Goal: Information Seeking & Learning: Find specific fact

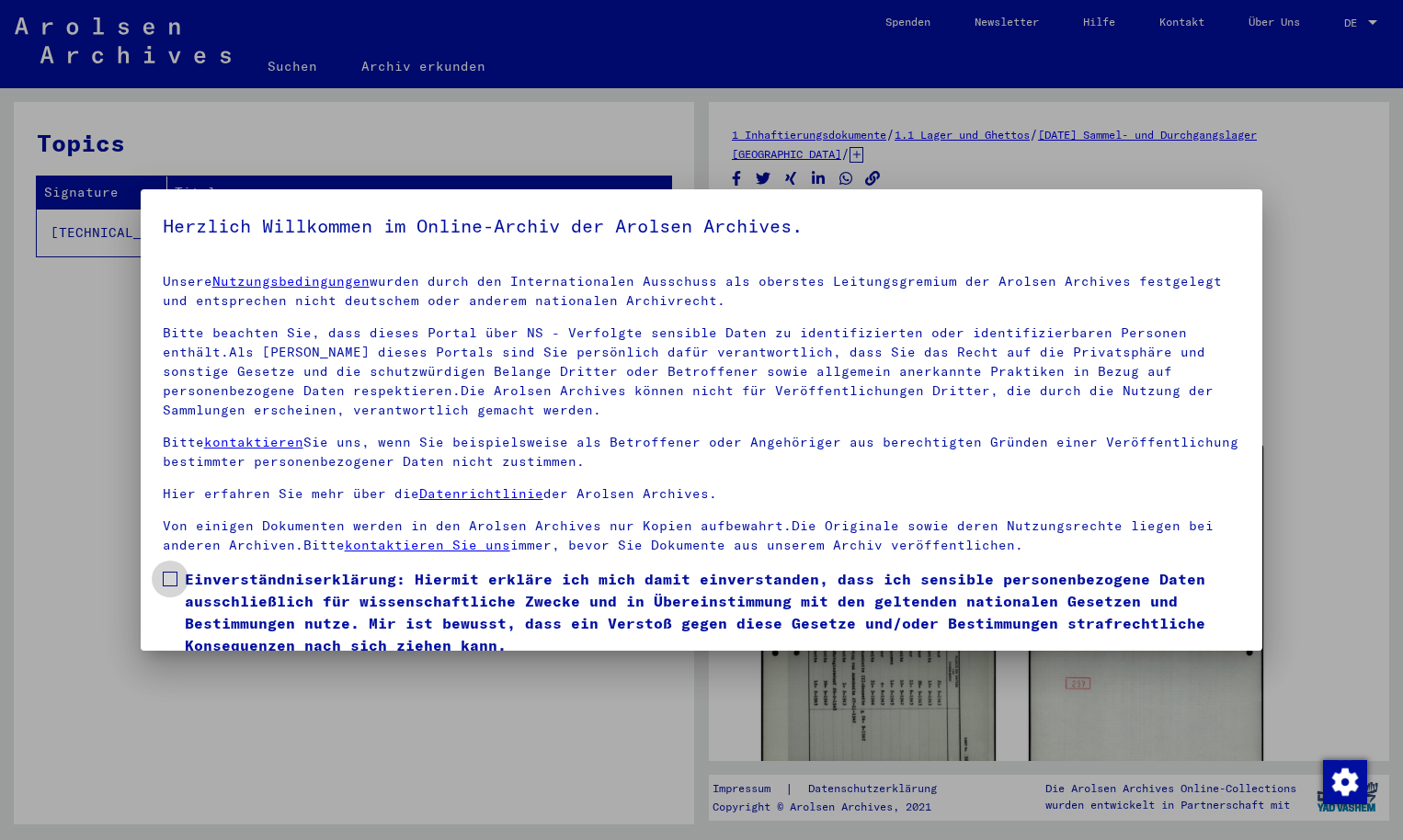
click at [169, 581] on span at bounding box center [169, 579] width 15 height 15
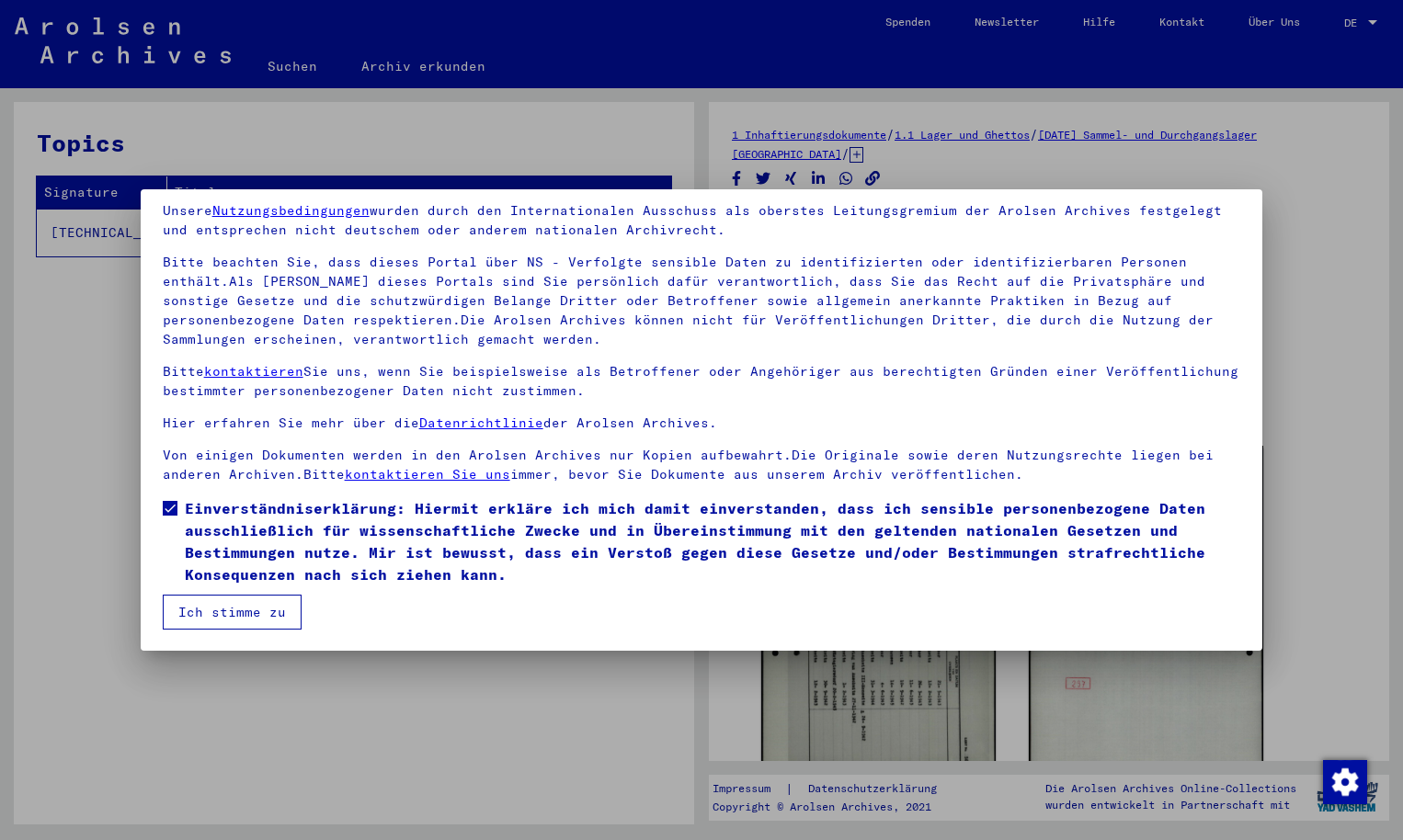
scroll to position [71, 0]
click at [226, 605] on button "Ich stimme zu" at bounding box center [232, 612] width 139 height 35
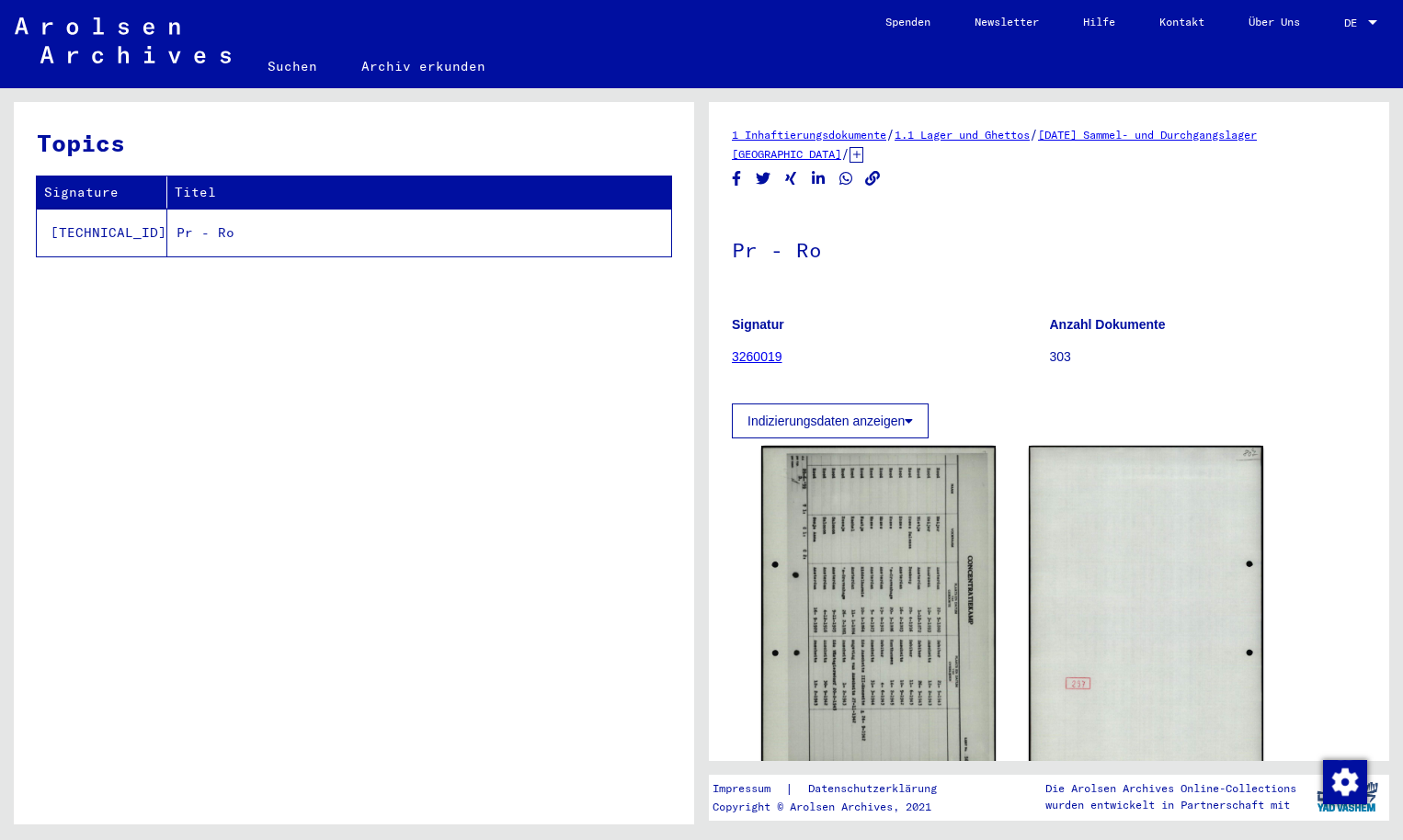
scroll to position [0, 0]
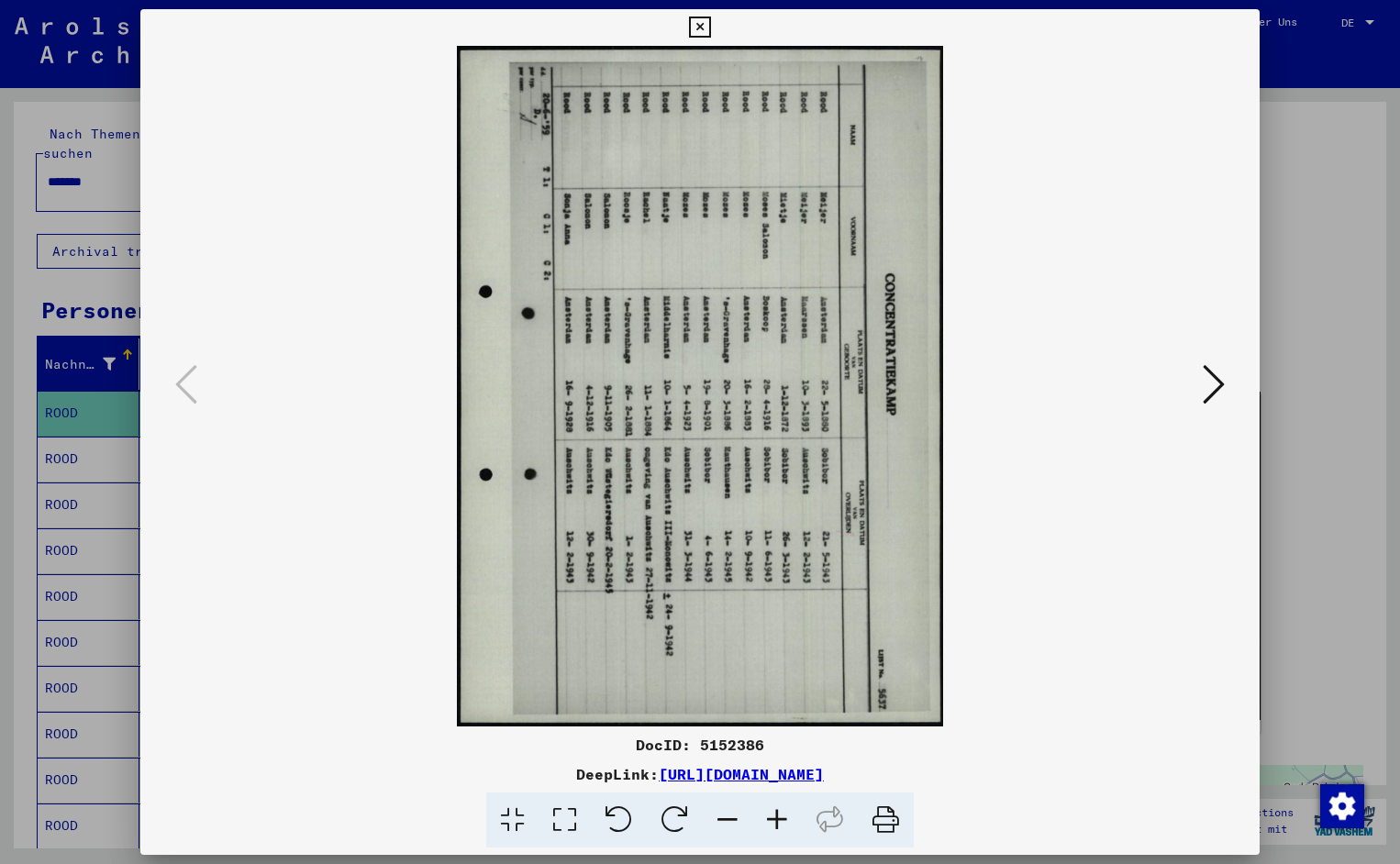
click at [621, 818] on icon at bounding box center [618, 820] width 56 height 56
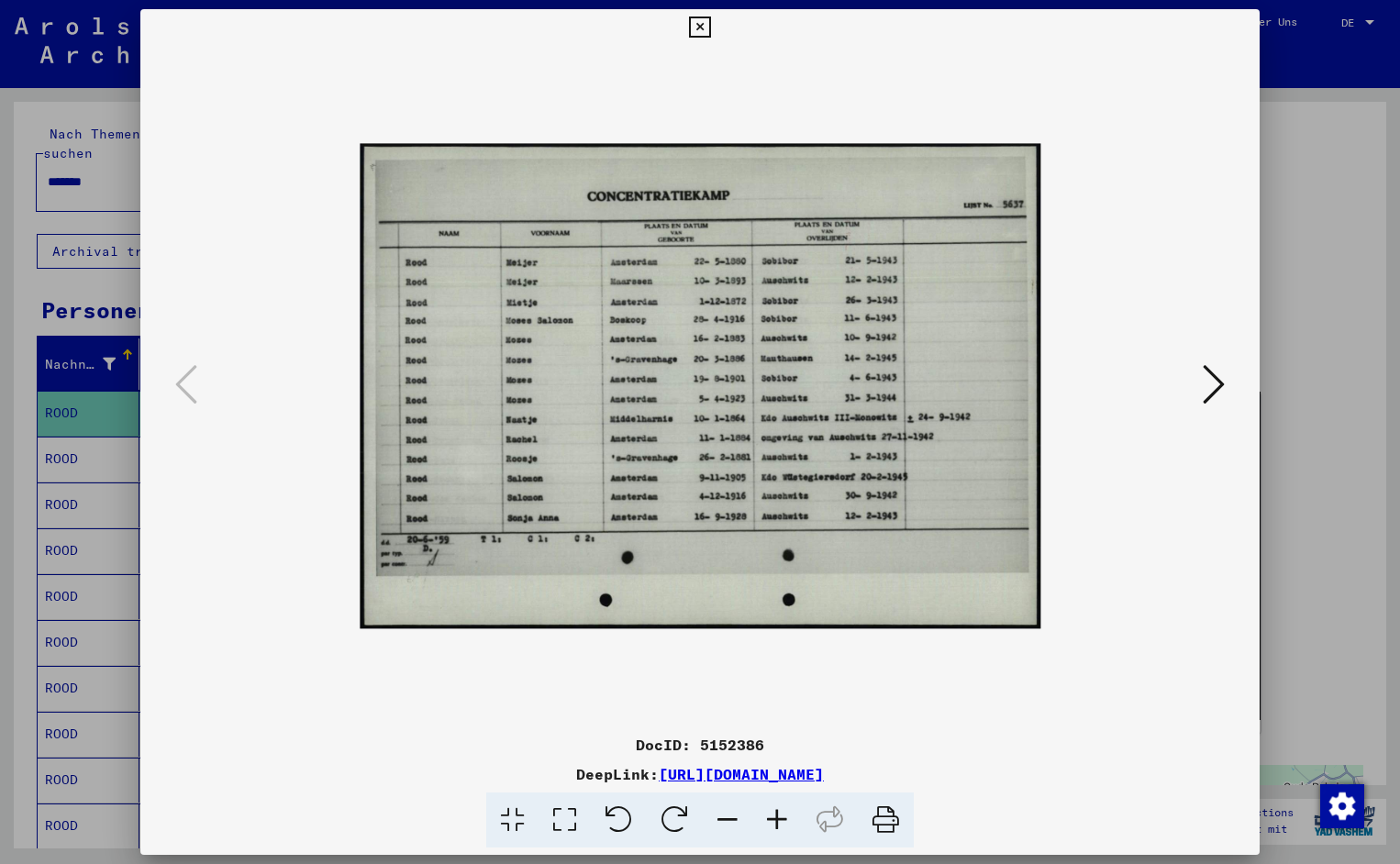
click at [782, 820] on icon at bounding box center [777, 820] width 50 height 56
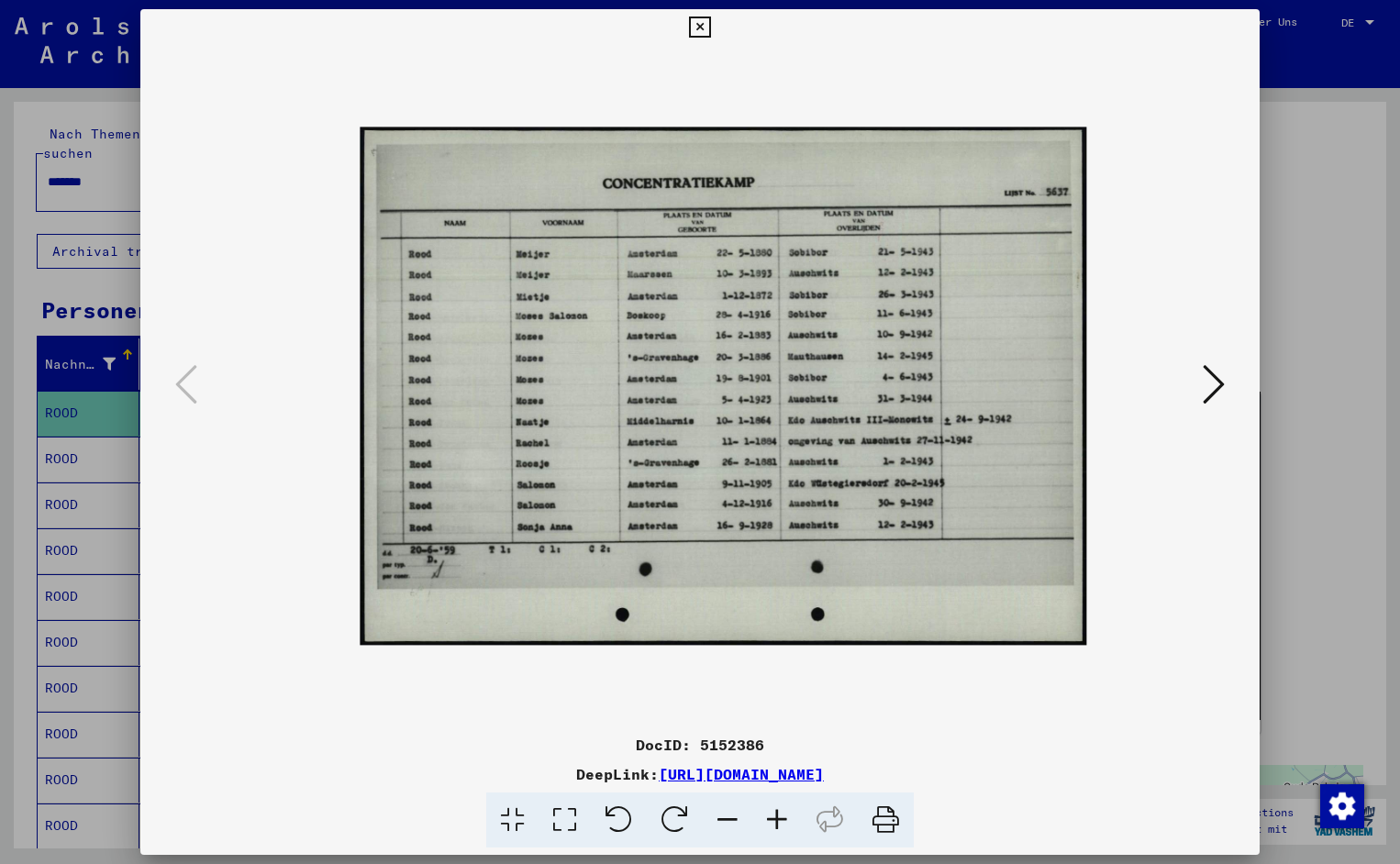
click at [782, 820] on icon at bounding box center [777, 820] width 50 height 56
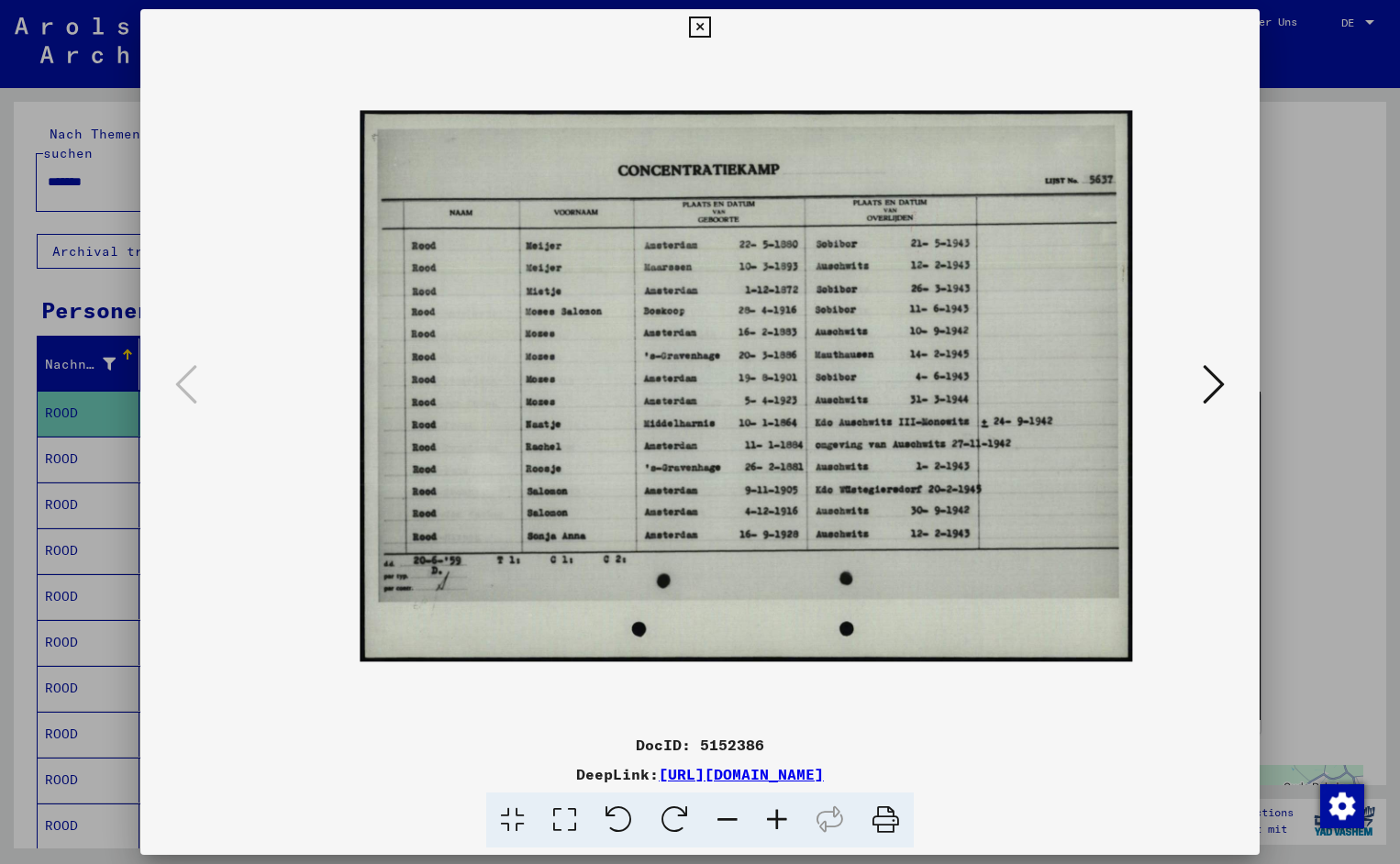
click at [782, 820] on icon at bounding box center [777, 820] width 50 height 56
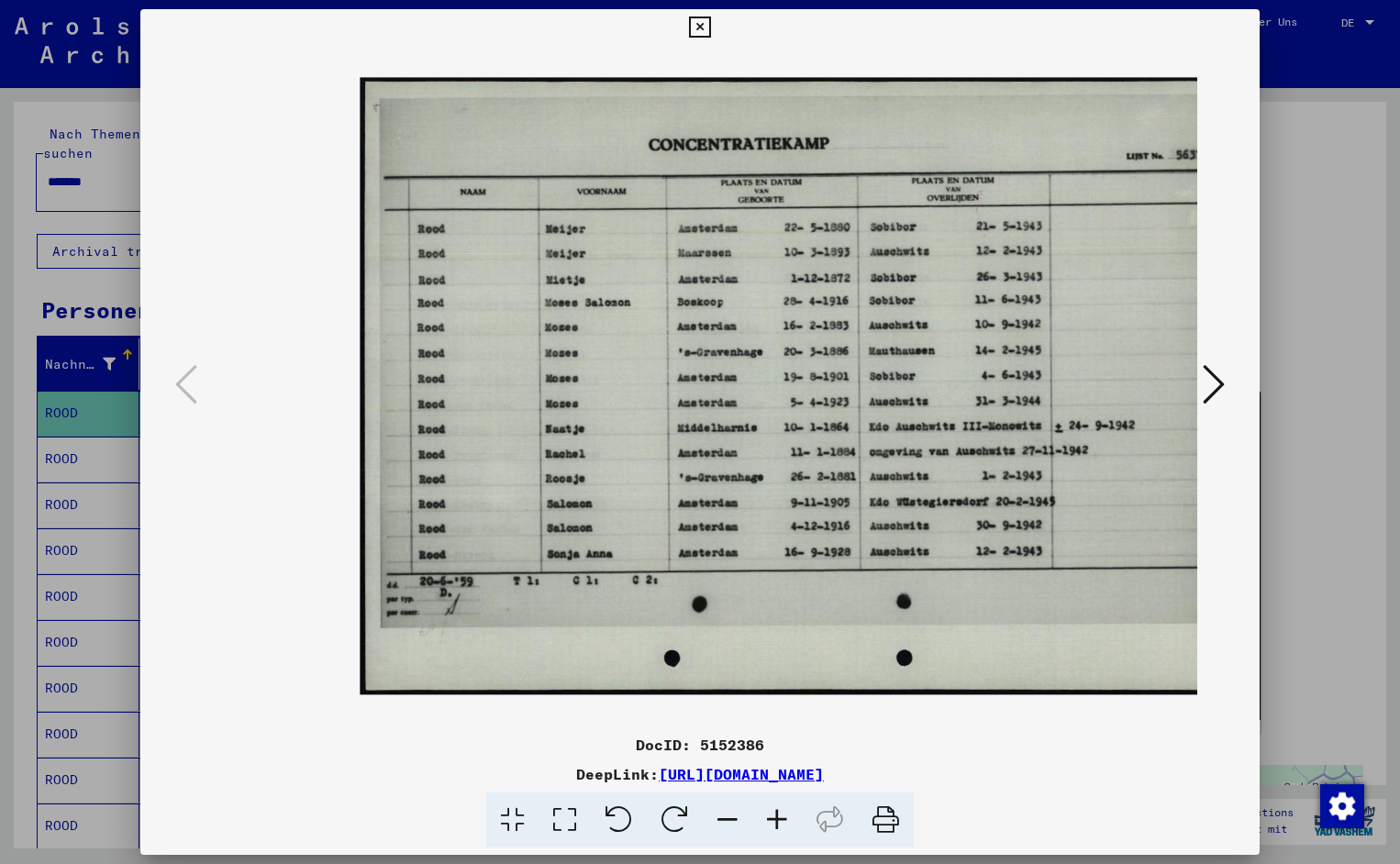
click at [782, 820] on icon at bounding box center [777, 820] width 50 height 56
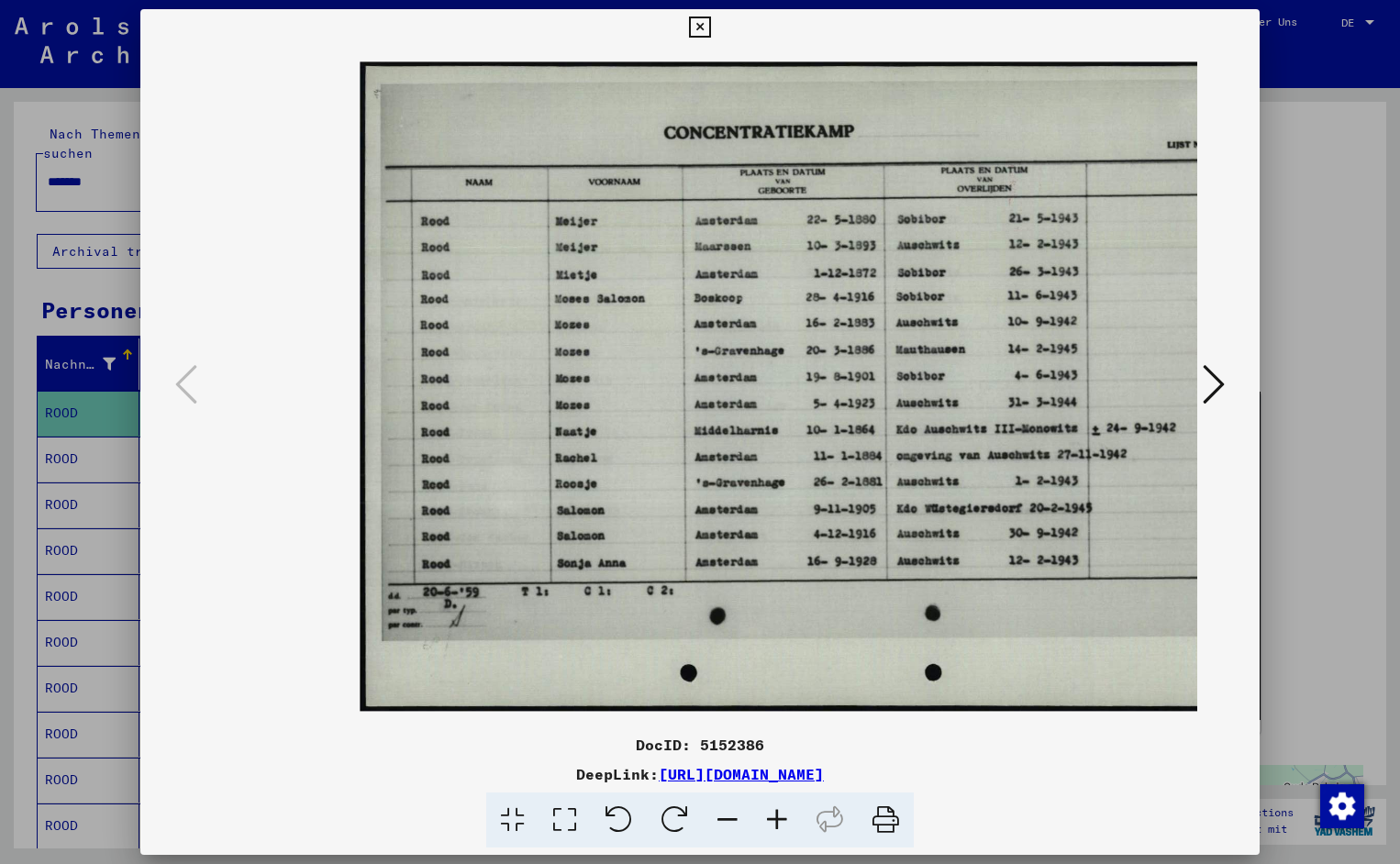
click at [782, 820] on icon at bounding box center [777, 820] width 50 height 56
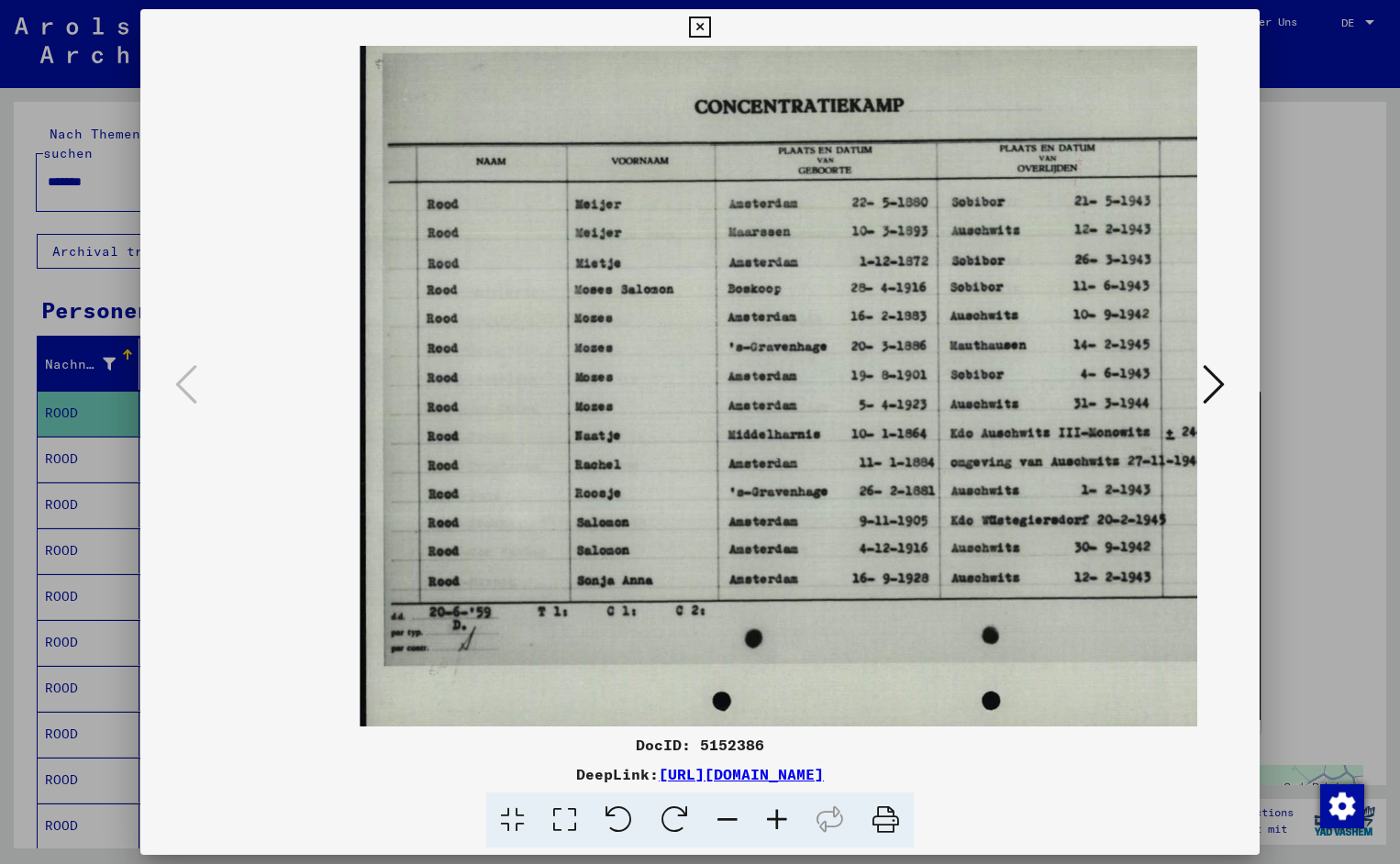
click at [782, 820] on icon at bounding box center [777, 820] width 50 height 56
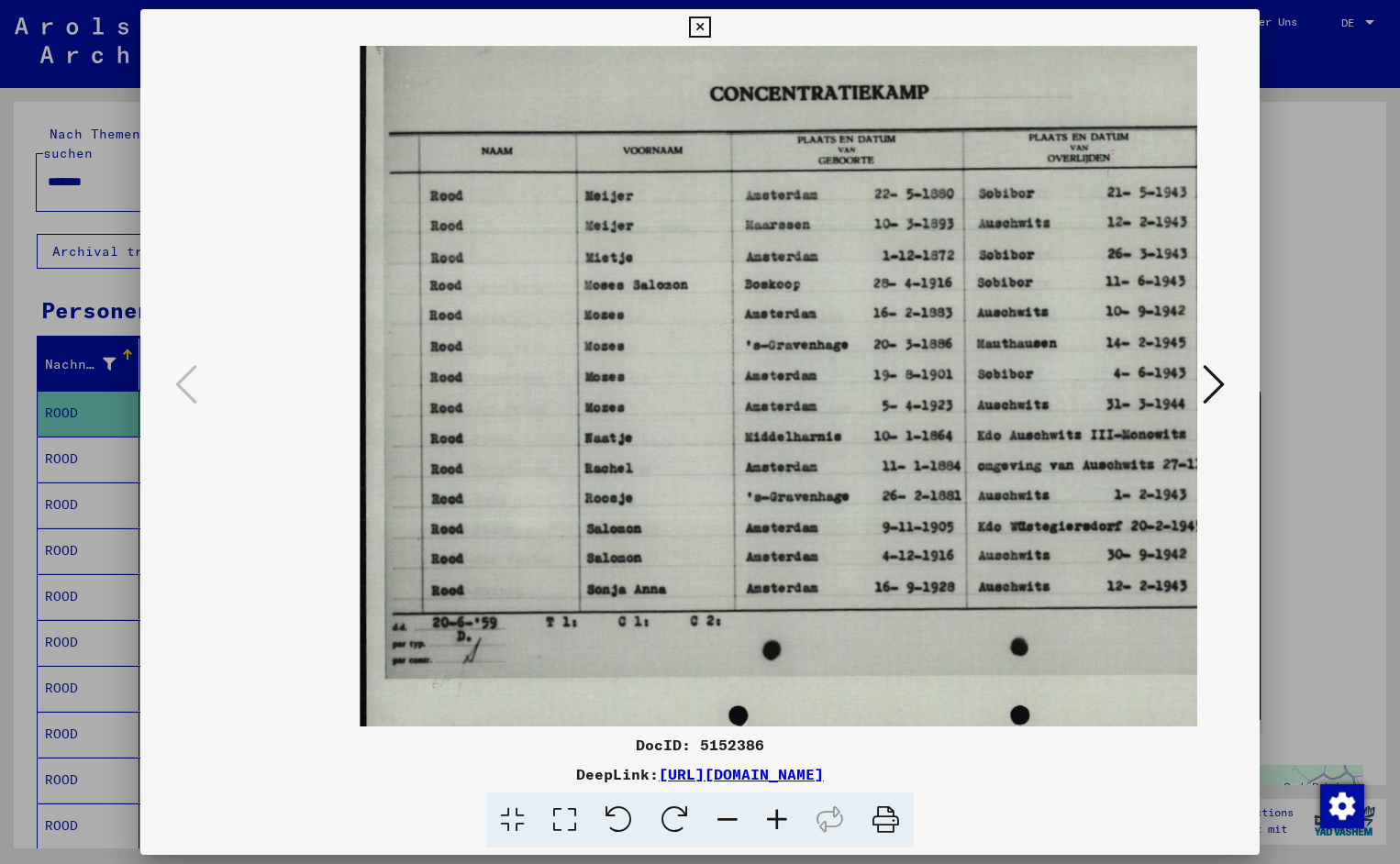
click at [782, 820] on icon at bounding box center [777, 820] width 50 height 56
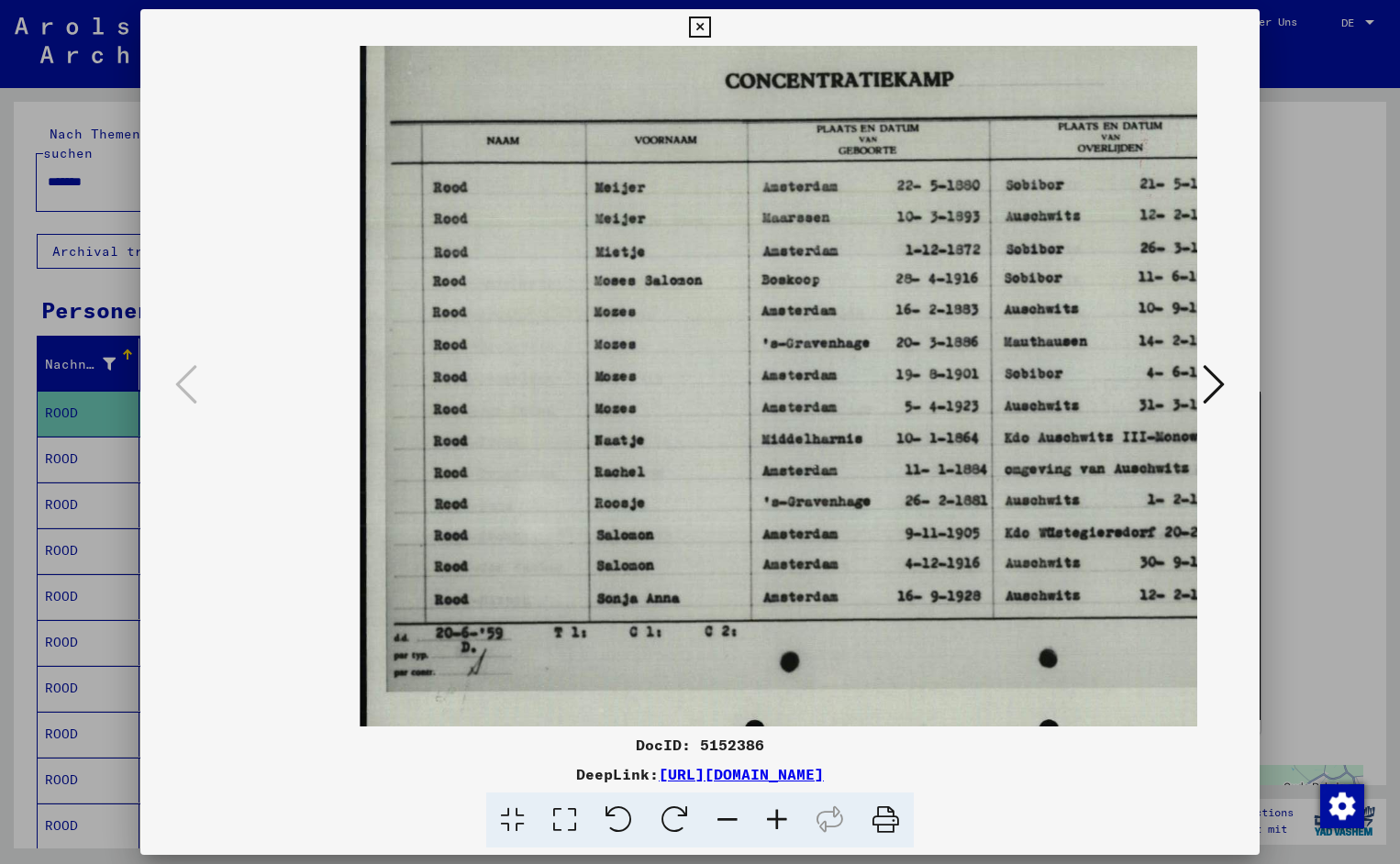
click at [782, 820] on icon at bounding box center [777, 820] width 50 height 56
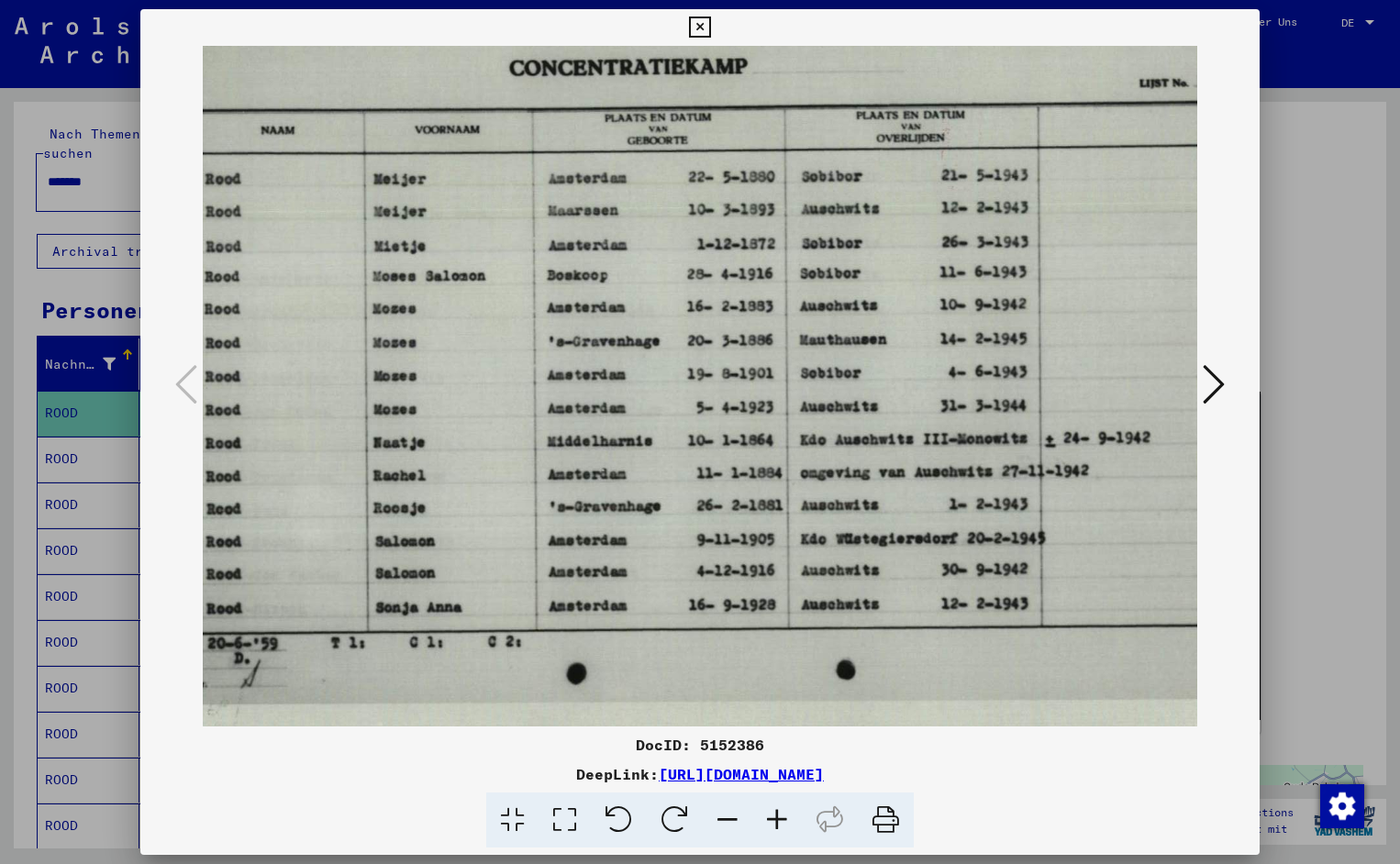
scroll to position [0, 235]
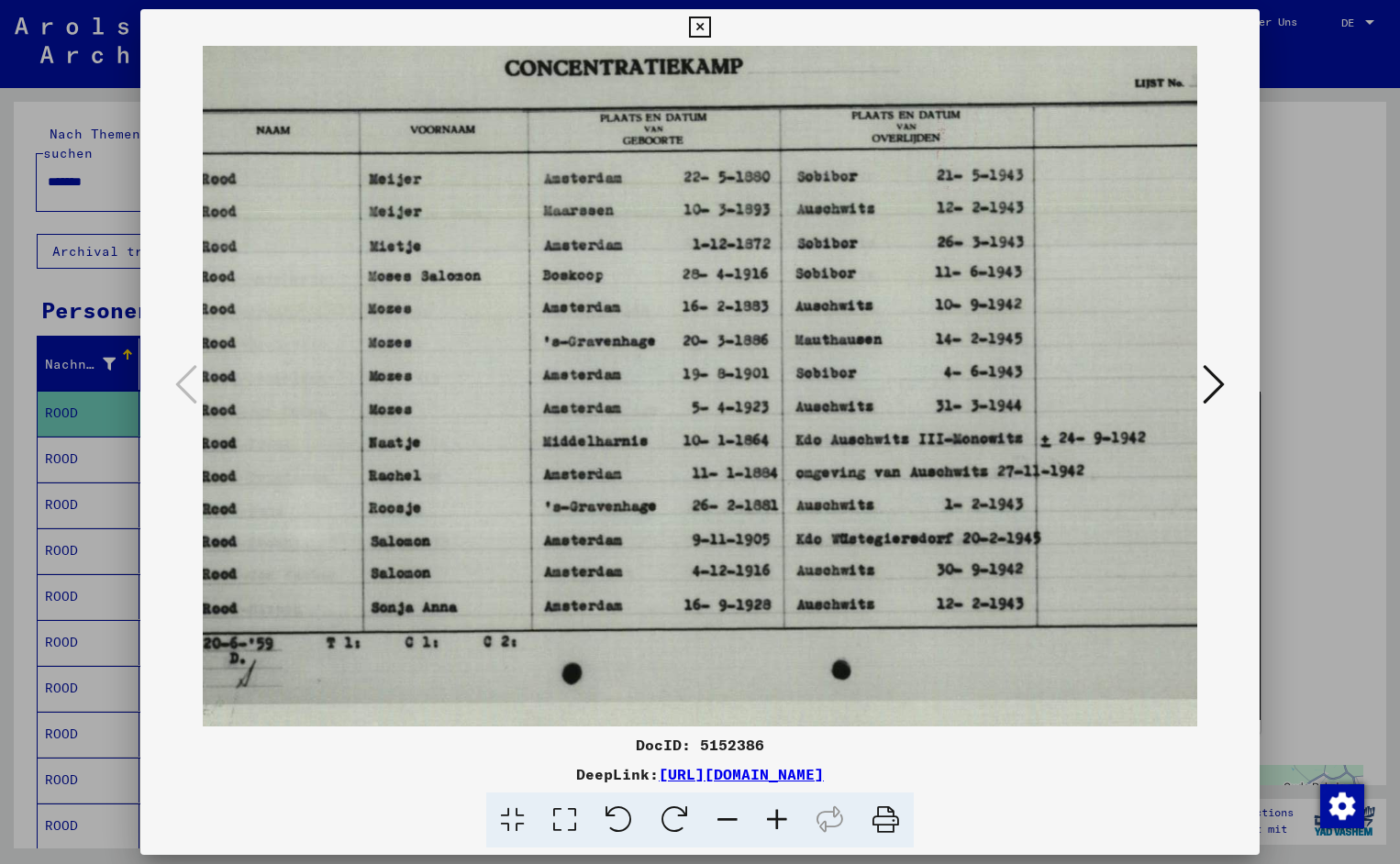
drag, startPoint x: 979, startPoint y: 460, endPoint x: 743, endPoint y: 500, distance: 239.4
click at [710, 24] on icon at bounding box center [700, 27] width 21 height 22
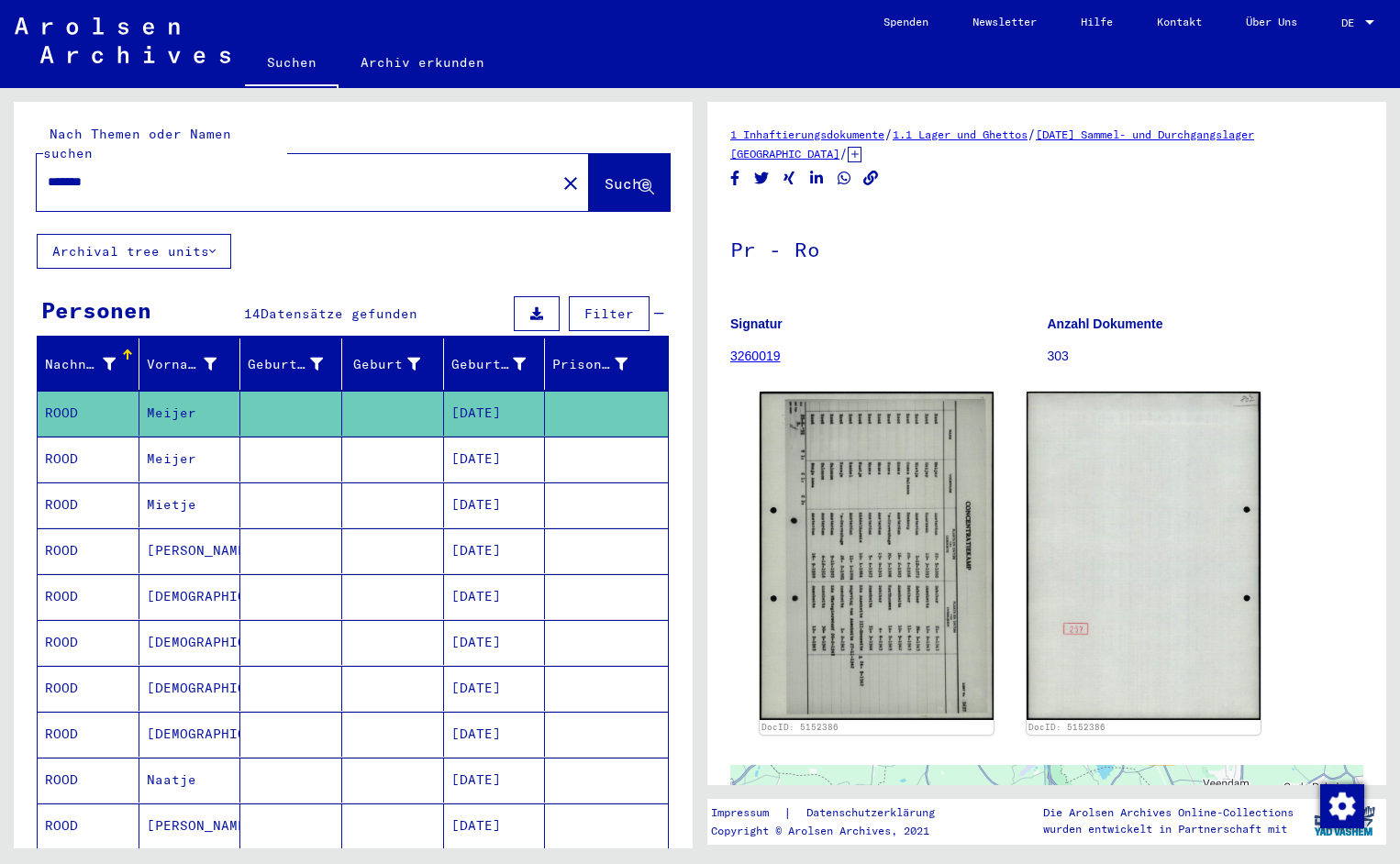
click at [128, 173] on input "*******" at bounding box center [296, 183] width 497 height 20
click at [605, 174] on span "Suche" at bounding box center [627, 183] width 46 height 19
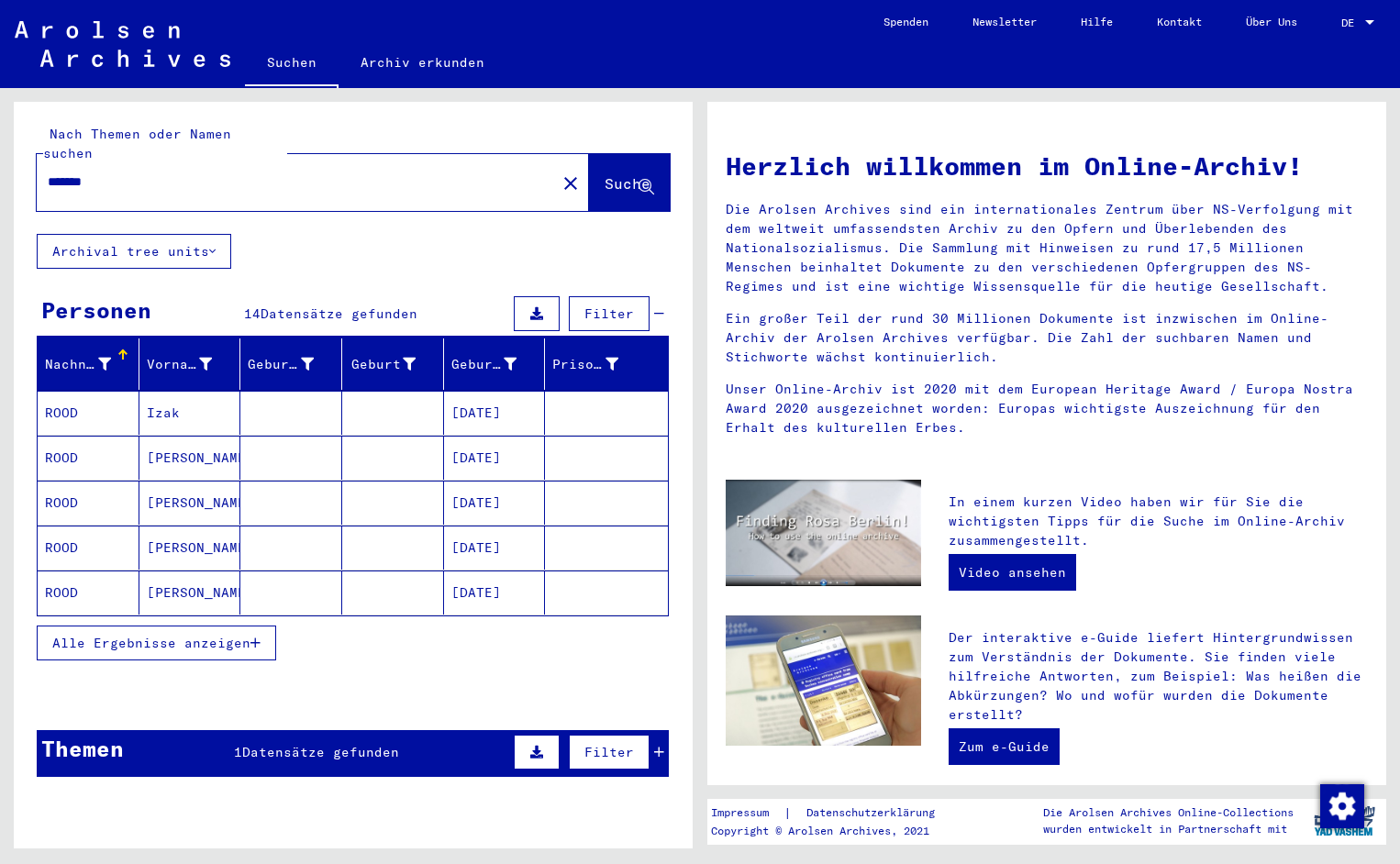
click at [72, 402] on mat-cell "ROOD" at bounding box center [88, 412] width 102 height 44
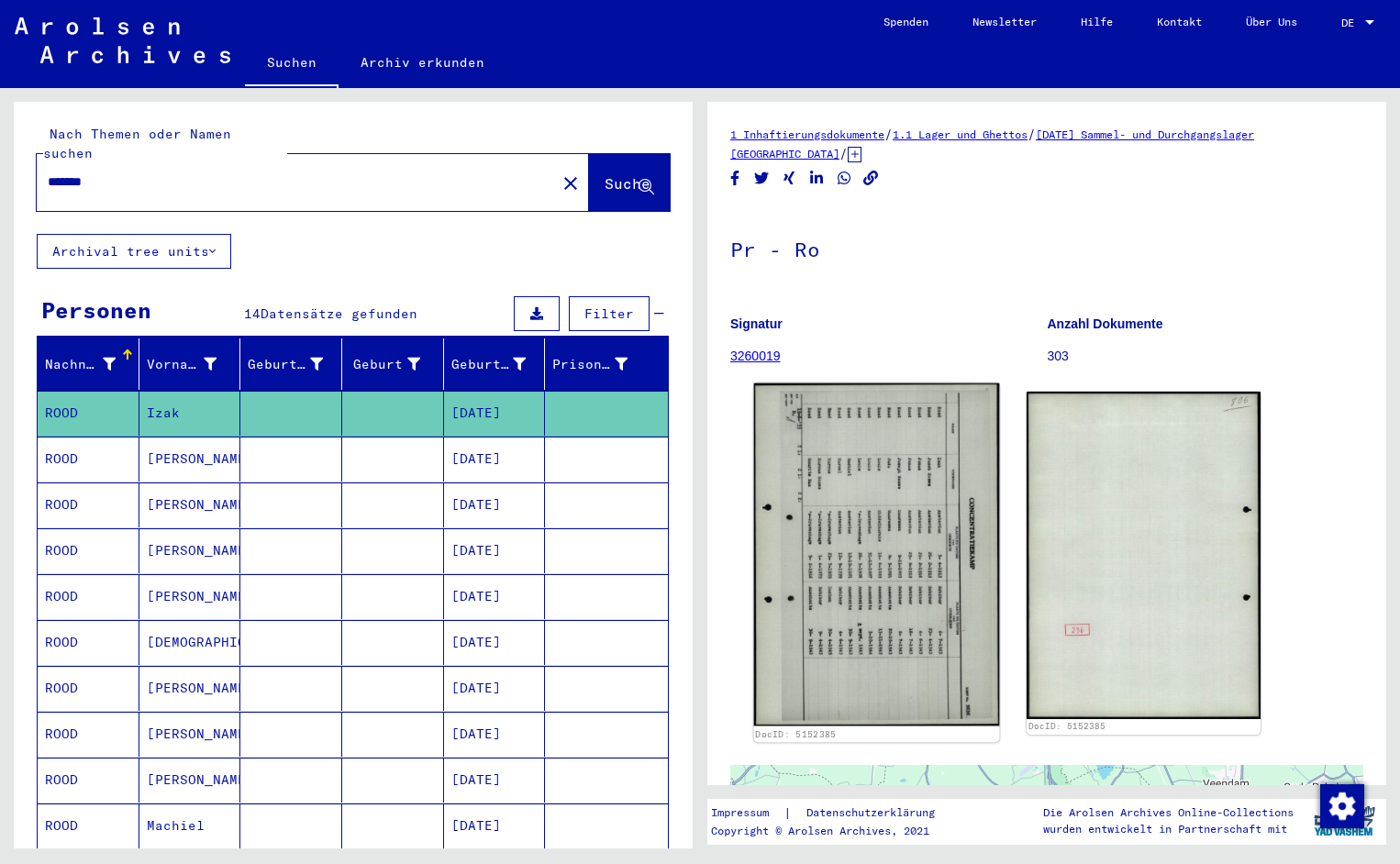
click at [902, 495] on img at bounding box center [877, 554] width 246 height 343
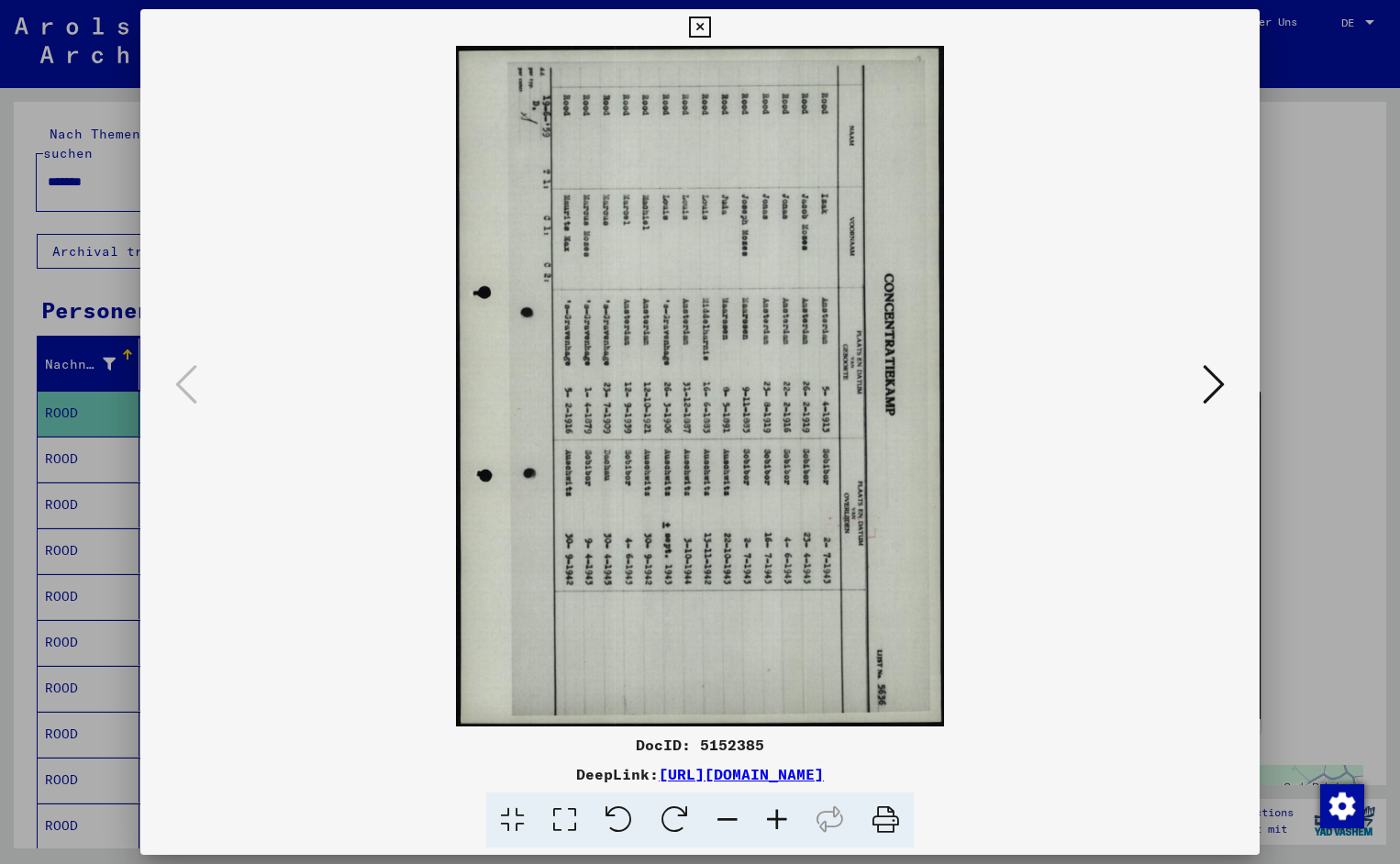
click at [626, 824] on icon at bounding box center [618, 820] width 56 height 56
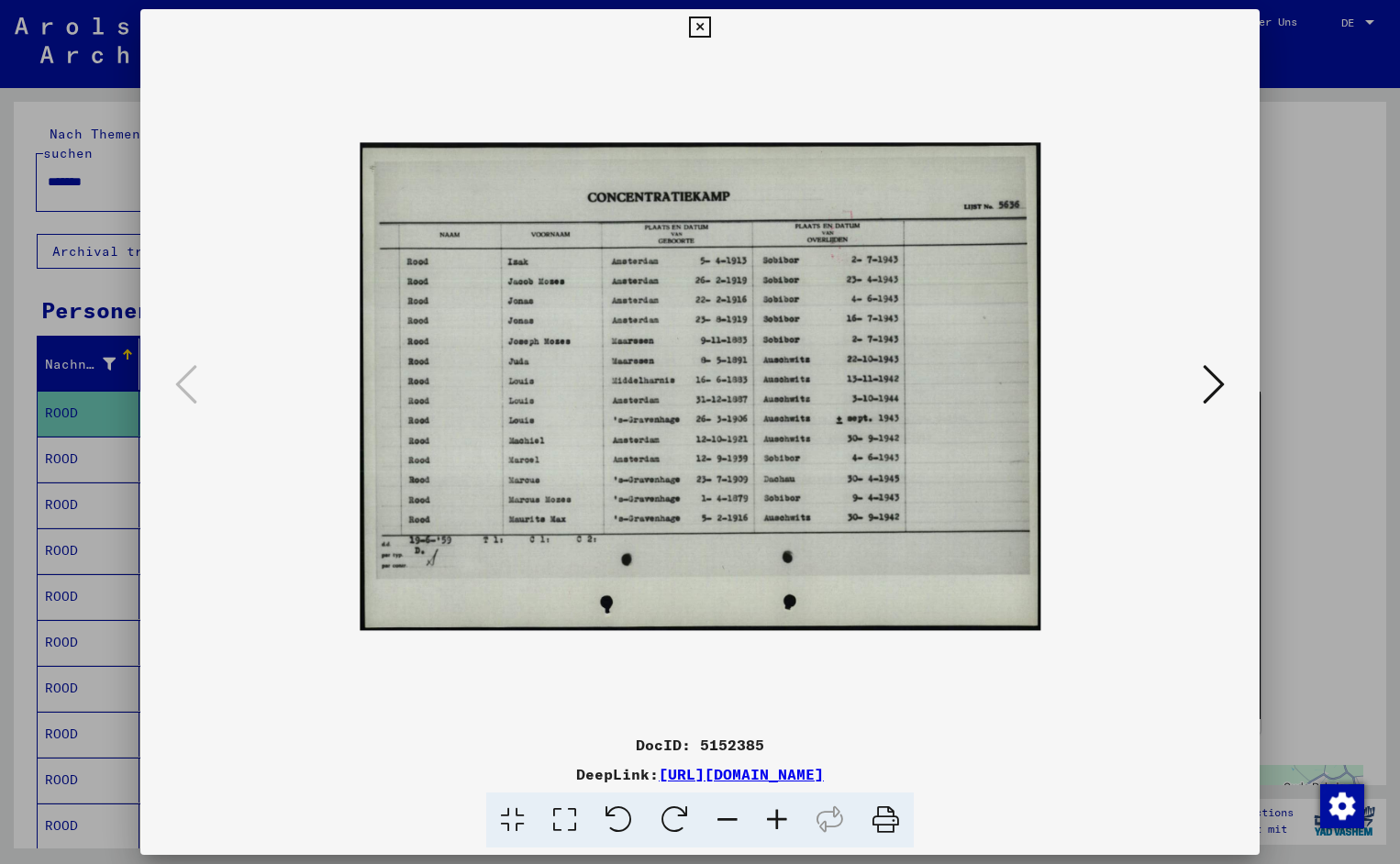
click at [789, 827] on icon at bounding box center [777, 820] width 50 height 56
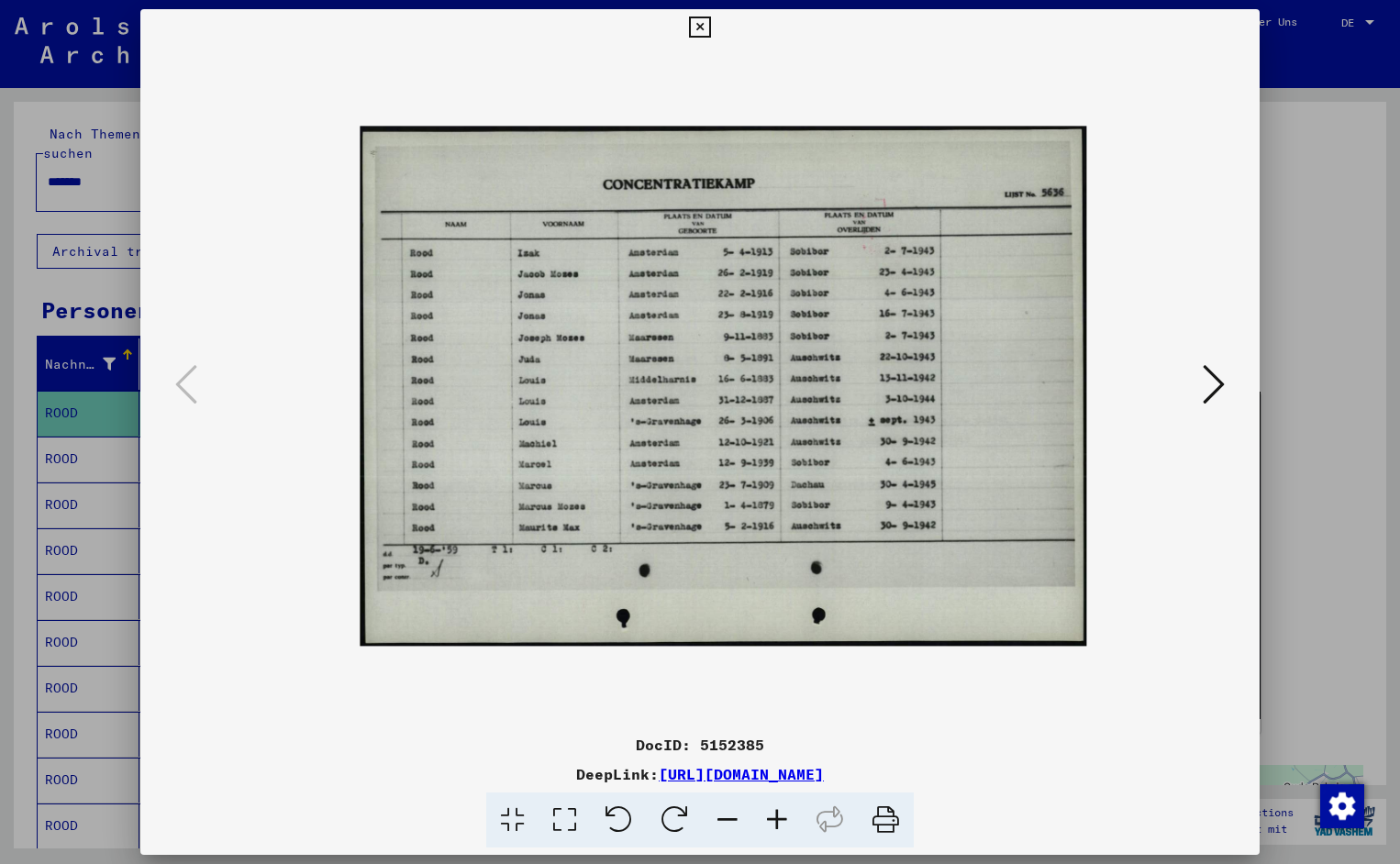
click at [788, 827] on icon at bounding box center [777, 820] width 50 height 56
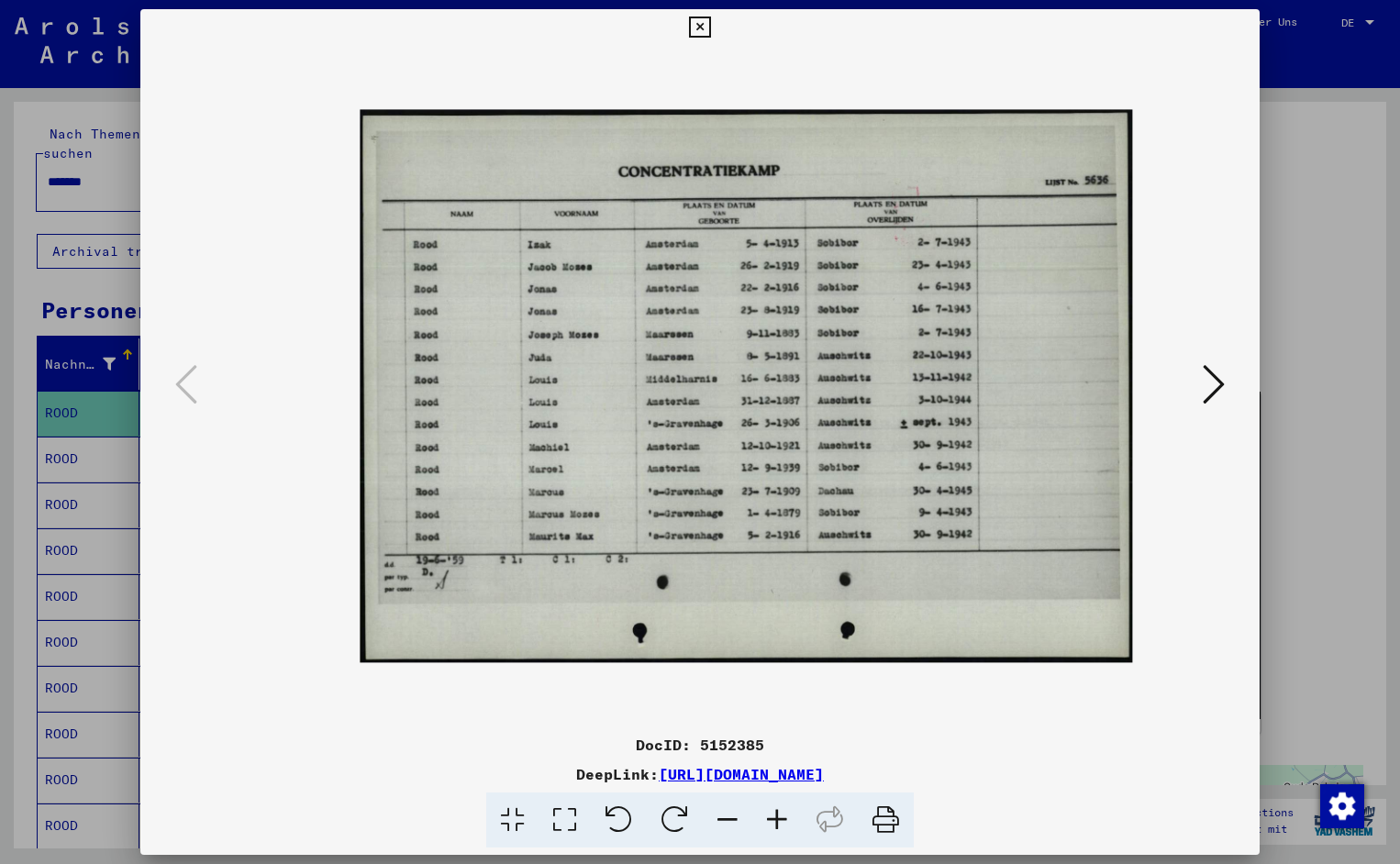
click at [788, 827] on icon at bounding box center [777, 820] width 50 height 56
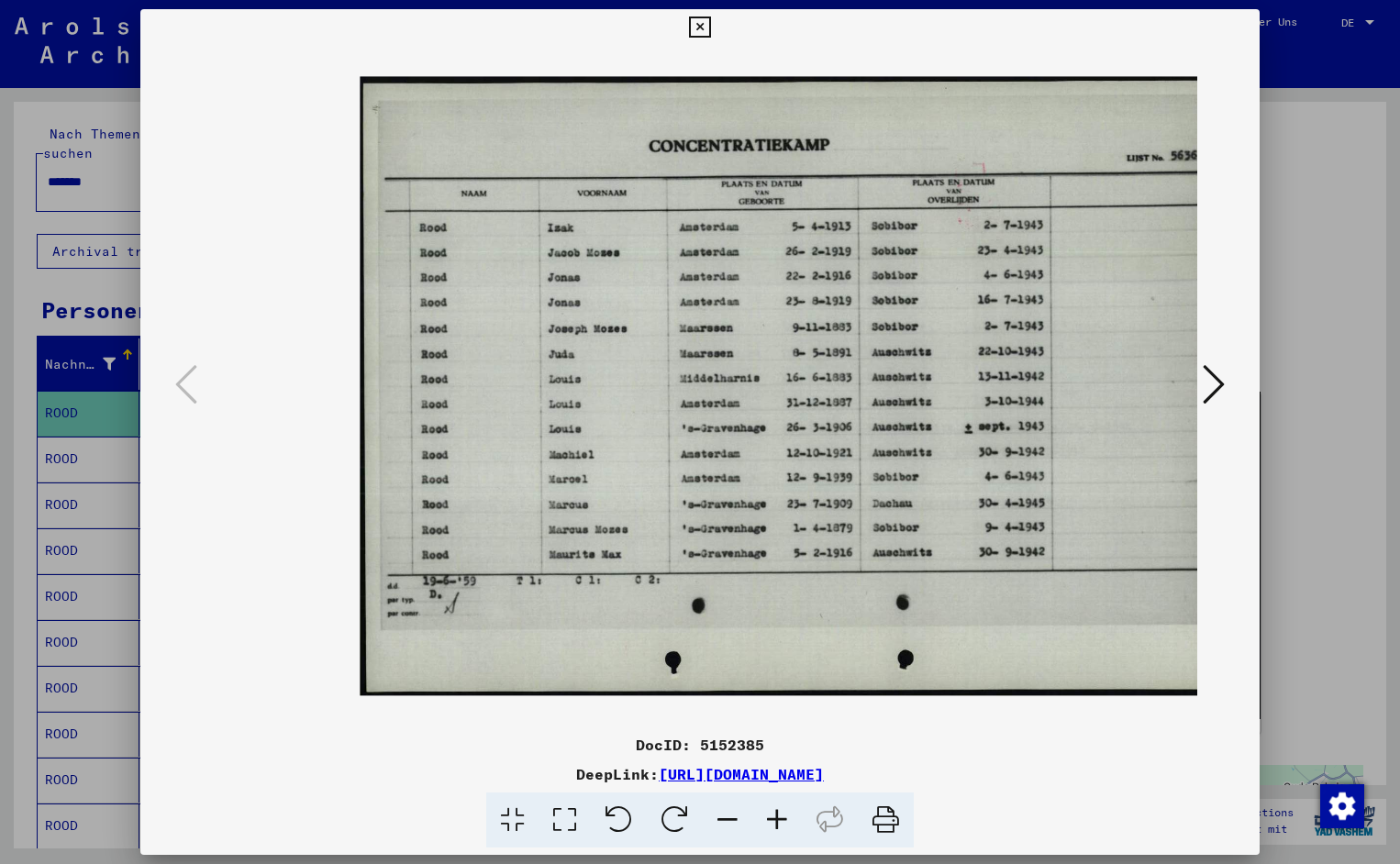
click at [788, 827] on icon at bounding box center [777, 820] width 50 height 56
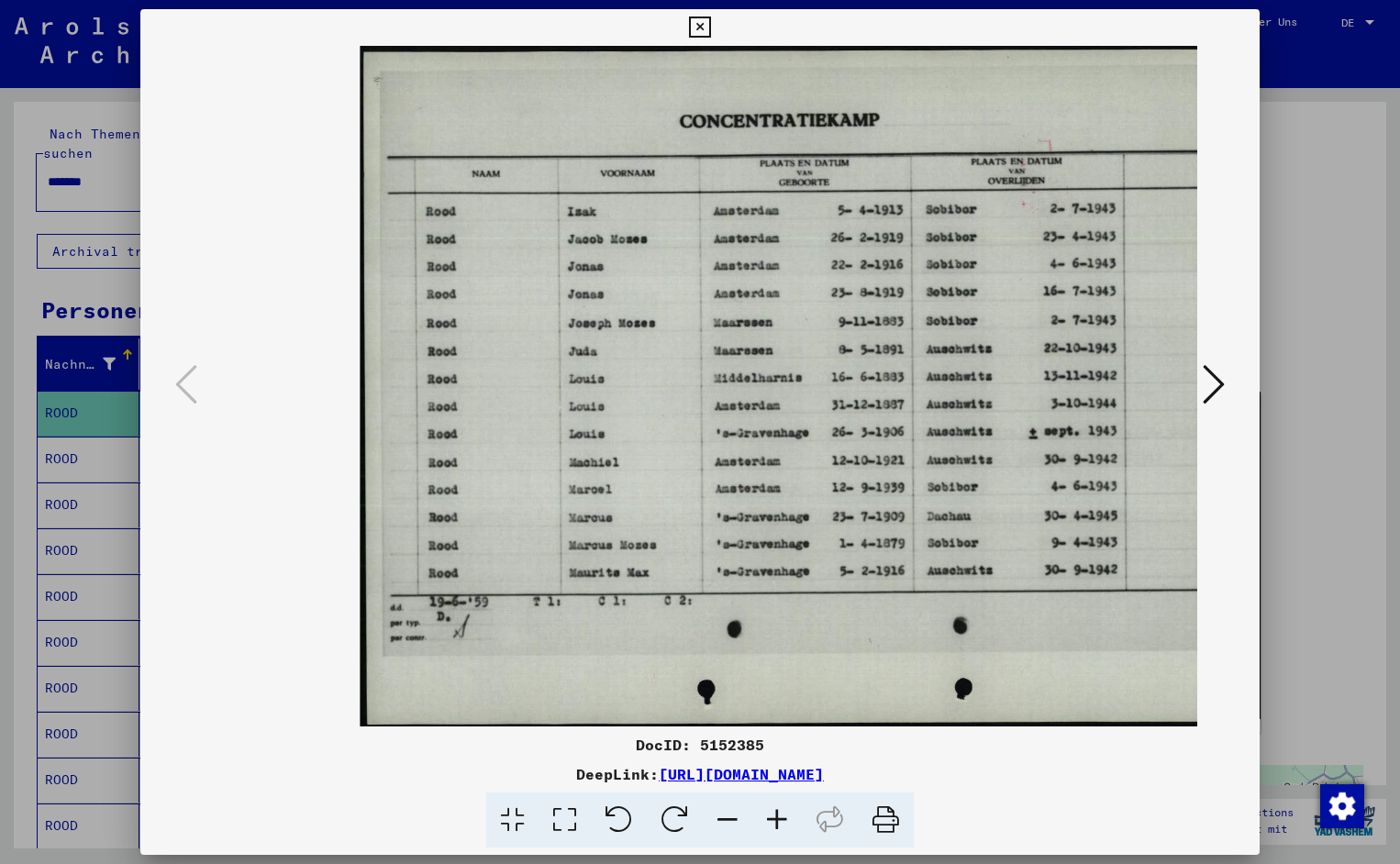
click at [788, 827] on icon at bounding box center [777, 820] width 50 height 56
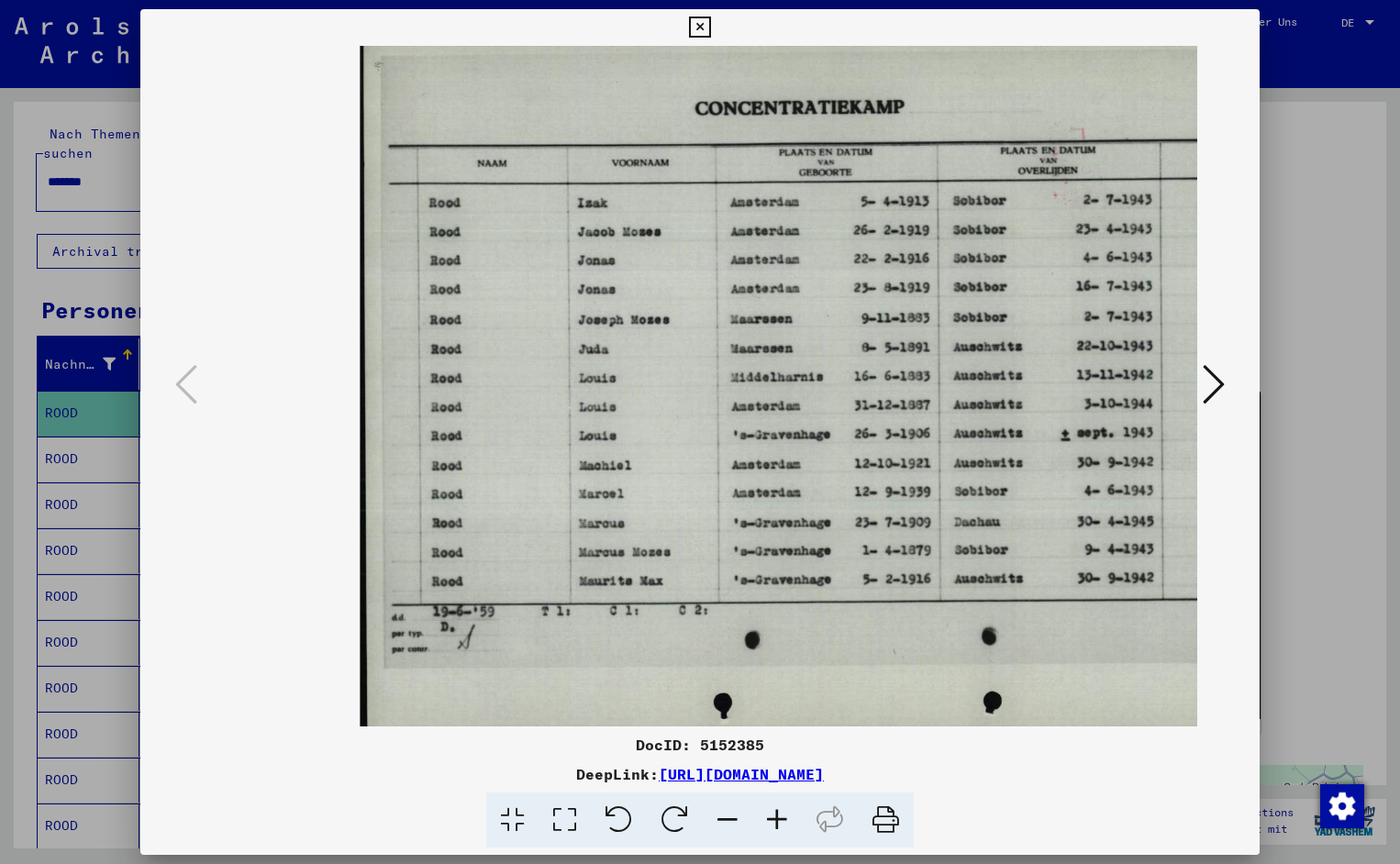
click at [788, 827] on icon at bounding box center [777, 820] width 50 height 56
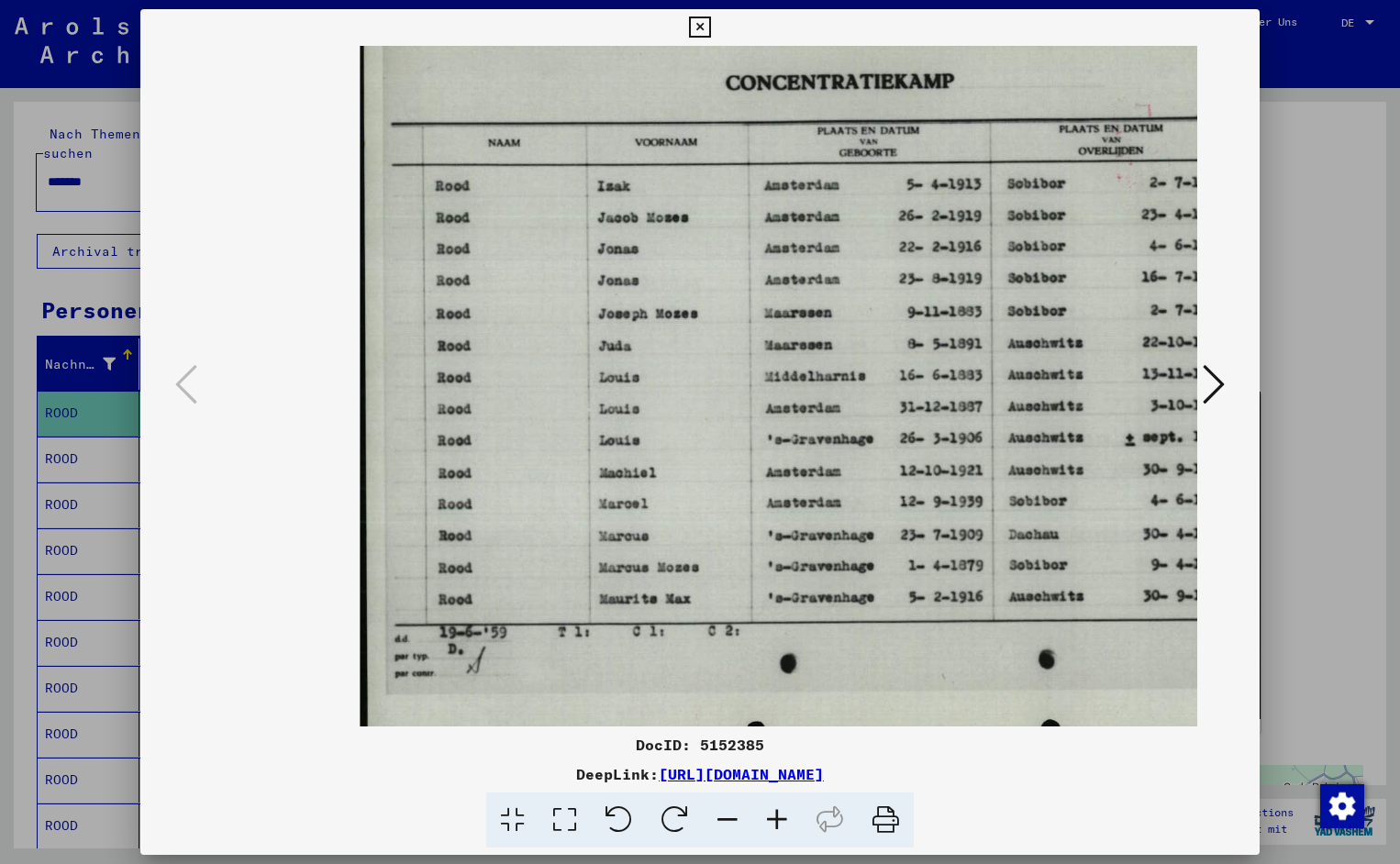
click at [788, 827] on icon at bounding box center [777, 820] width 50 height 56
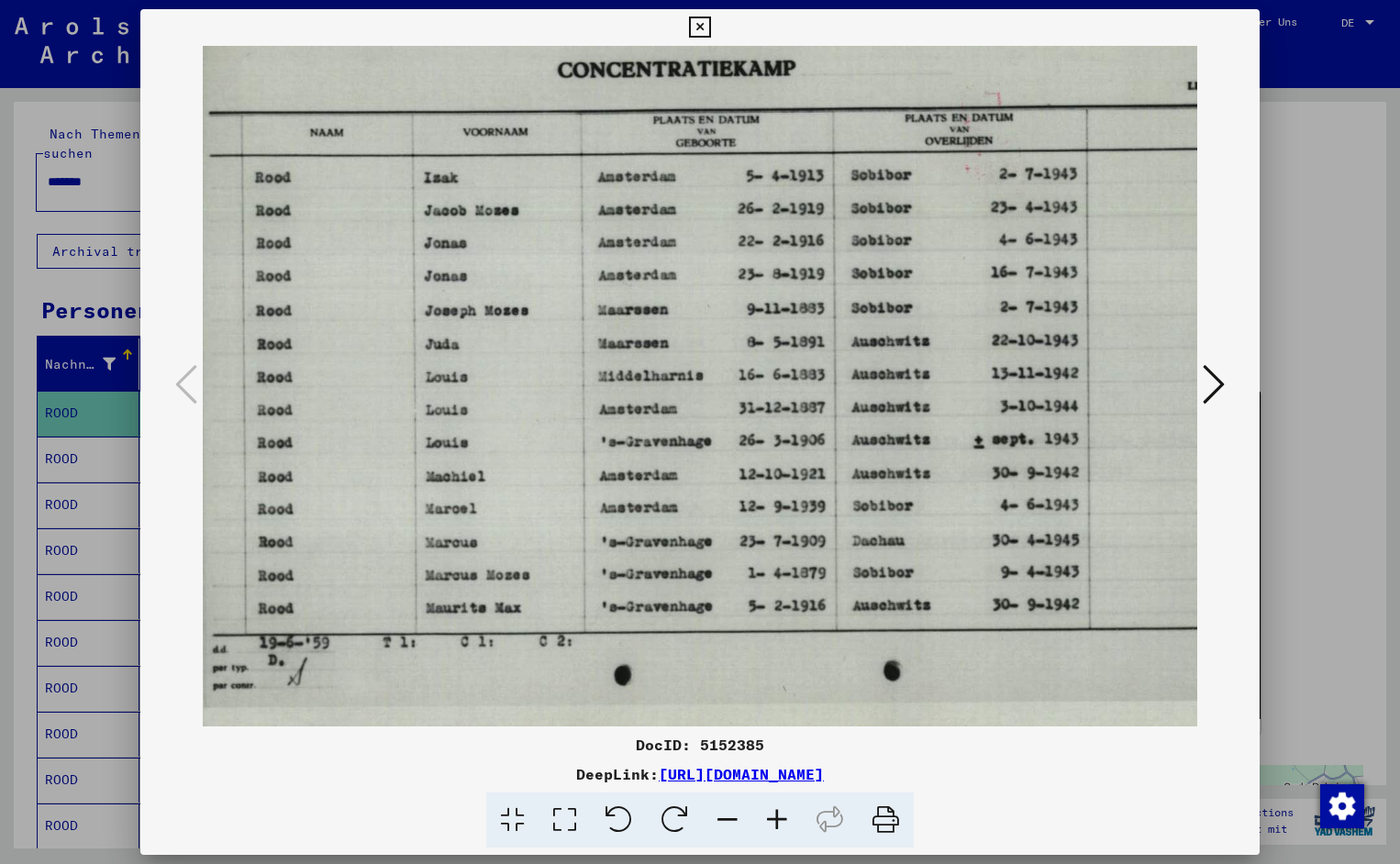
scroll to position [0, 189]
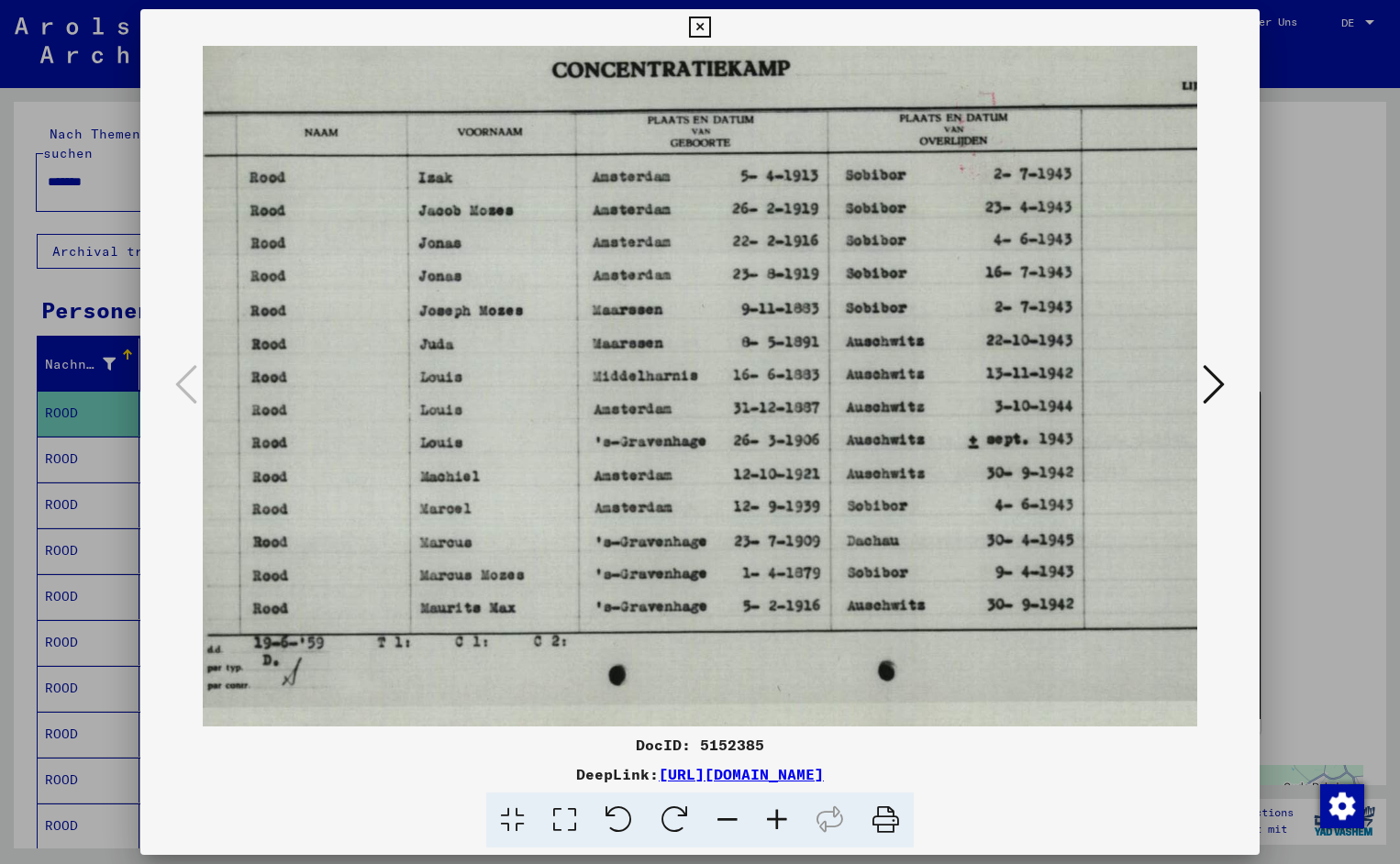
drag, startPoint x: 974, startPoint y: 479, endPoint x: 785, endPoint y: 503, distance: 190.5
click at [710, 22] on icon at bounding box center [700, 27] width 21 height 22
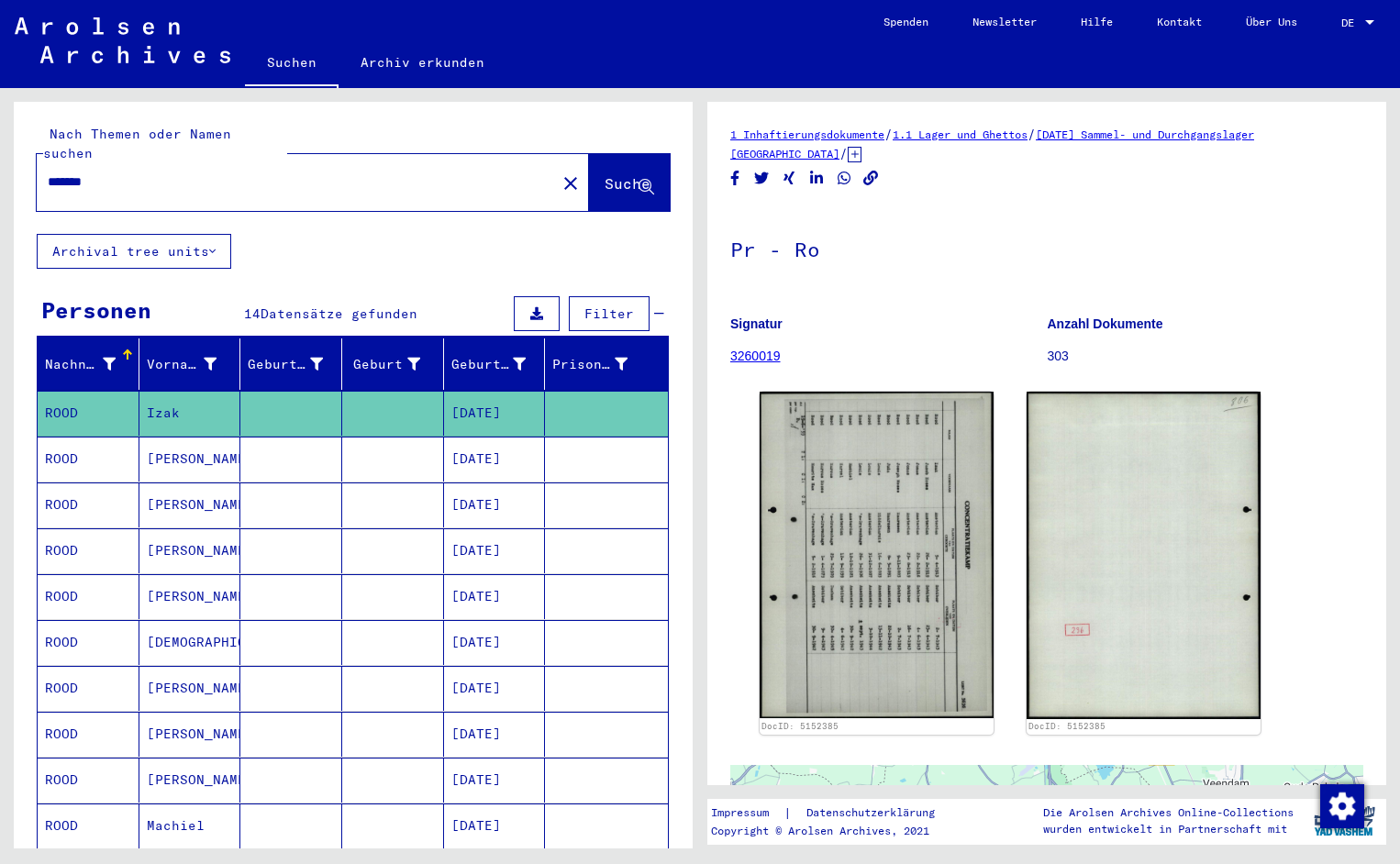
click at [148, 161] on div "*******" at bounding box center [291, 182] width 508 height 41
click at [109, 173] on input "*******" at bounding box center [296, 183] width 497 height 20
click at [605, 174] on span "Suche" at bounding box center [627, 183] width 46 height 19
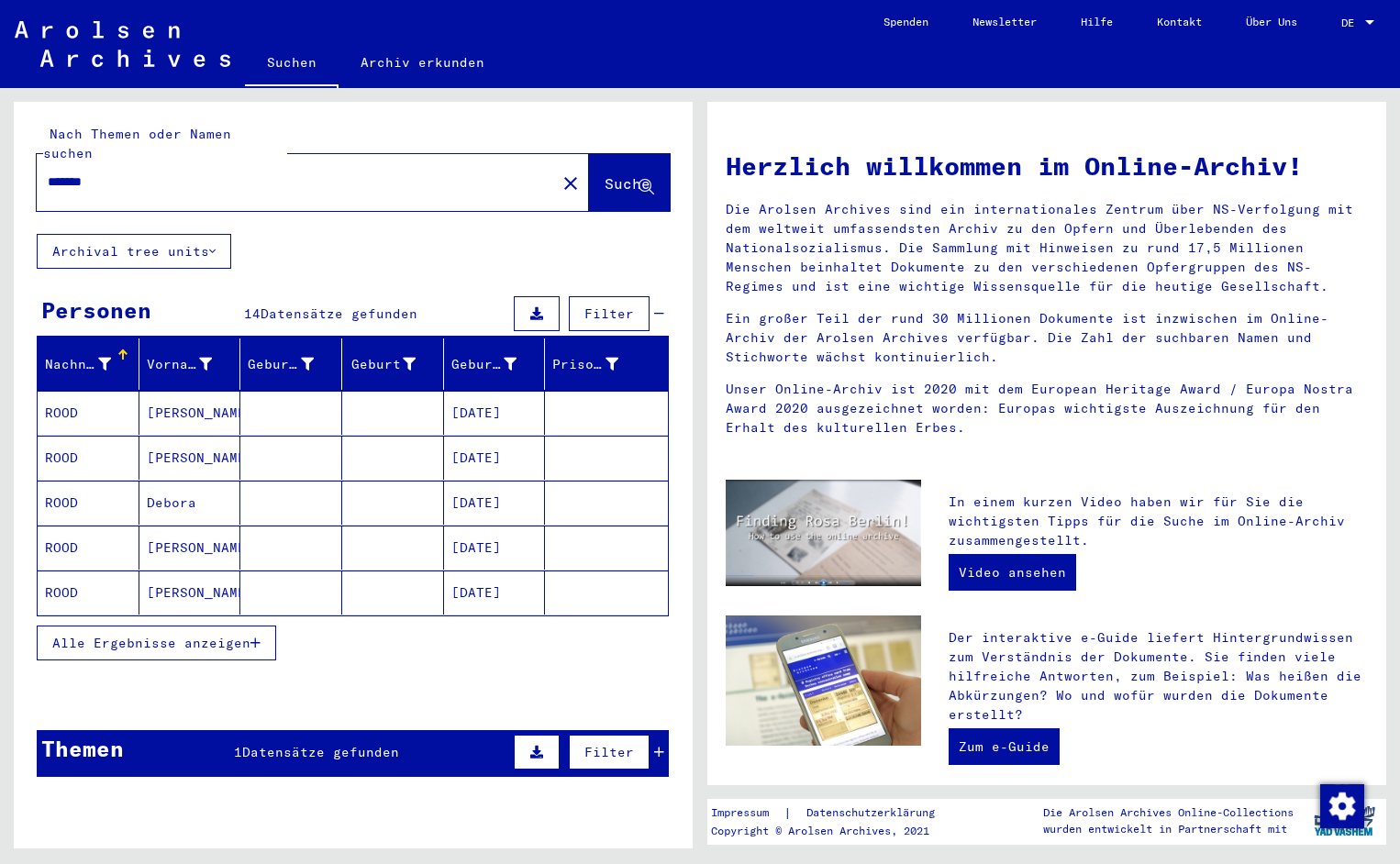
click at [89, 398] on mat-cell "ROOD" at bounding box center [88, 412] width 102 height 44
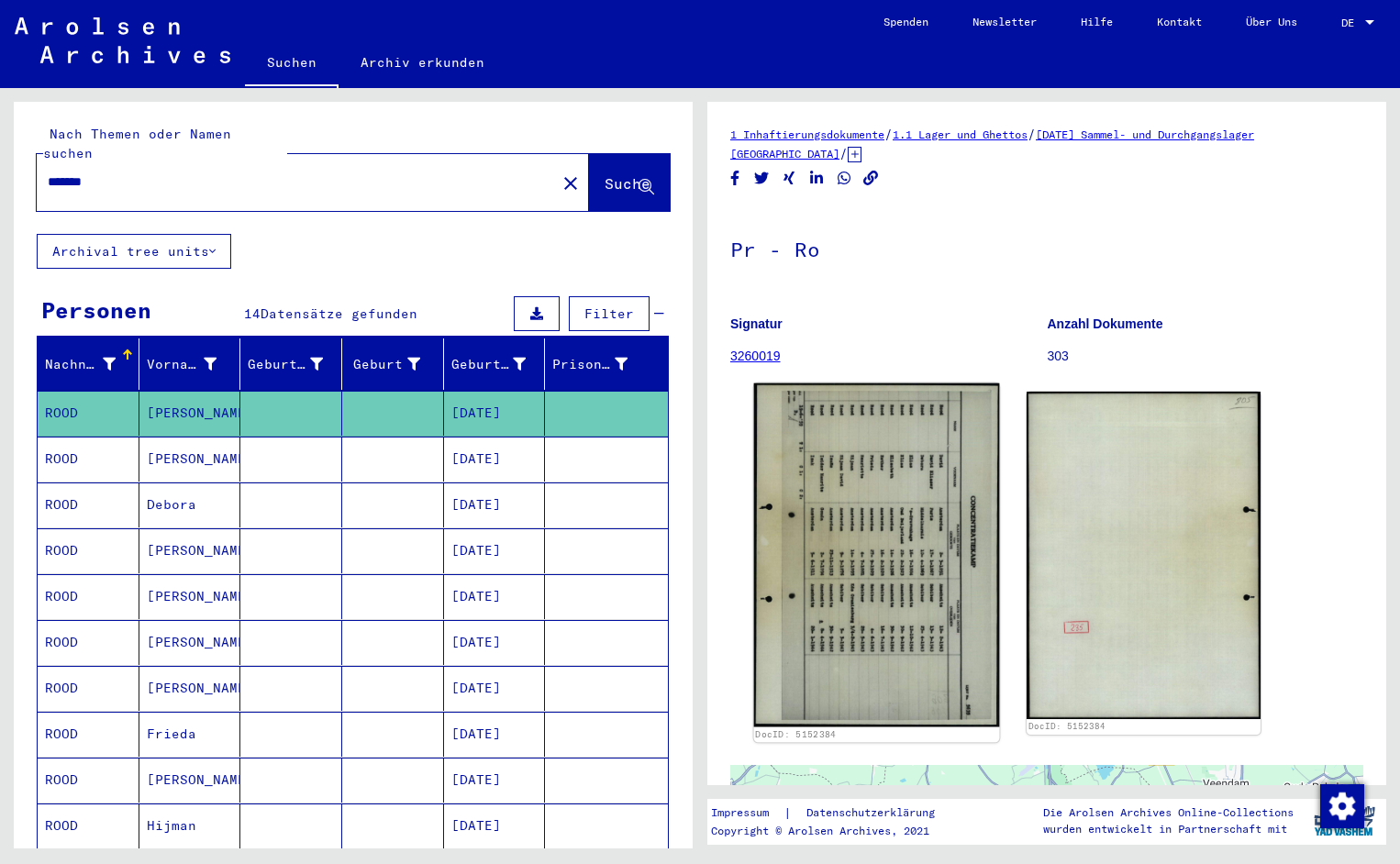
click at [878, 499] on img at bounding box center [877, 555] width 246 height 344
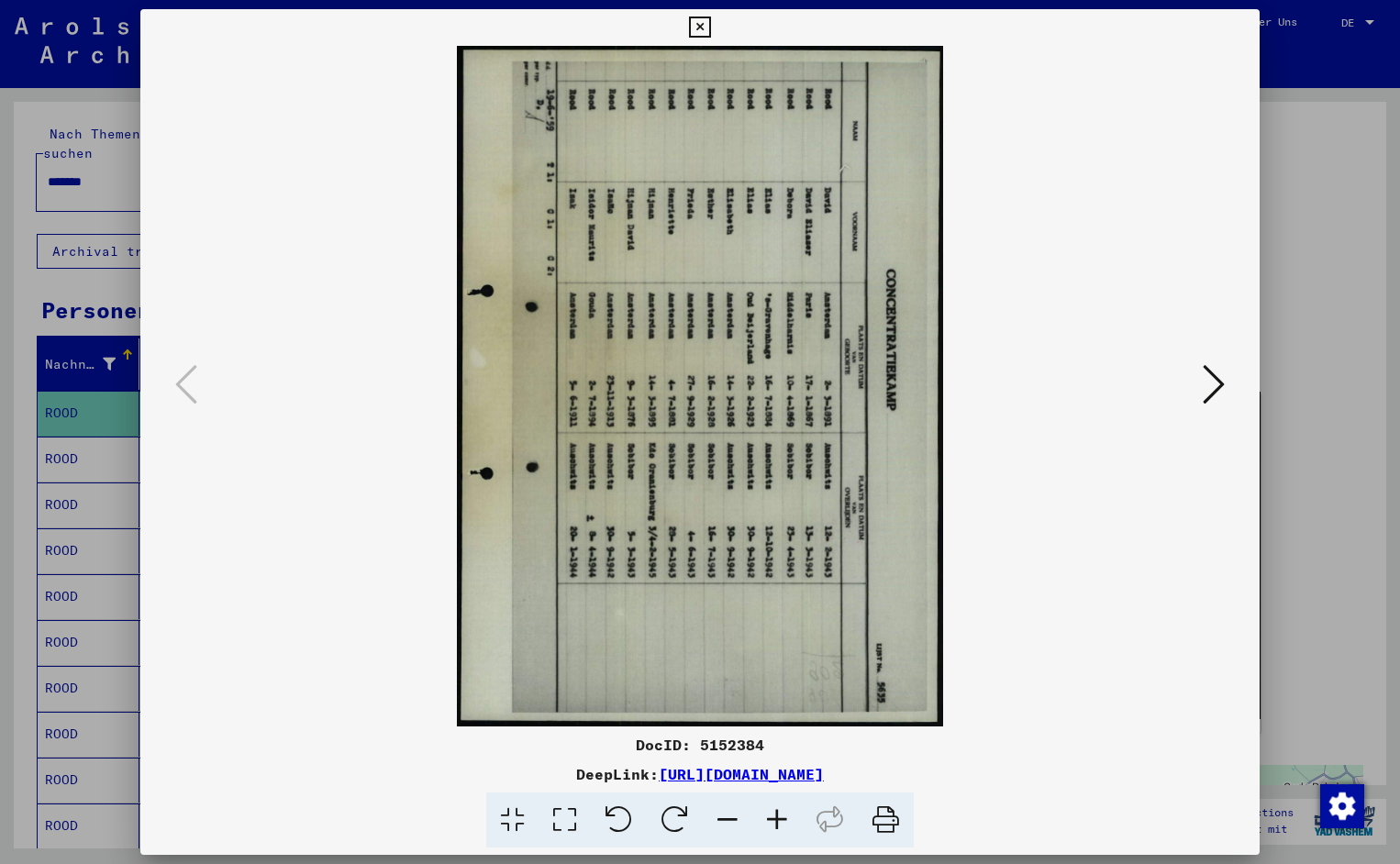
click at [630, 817] on icon at bounding box center [618, 820] width 56 height 56
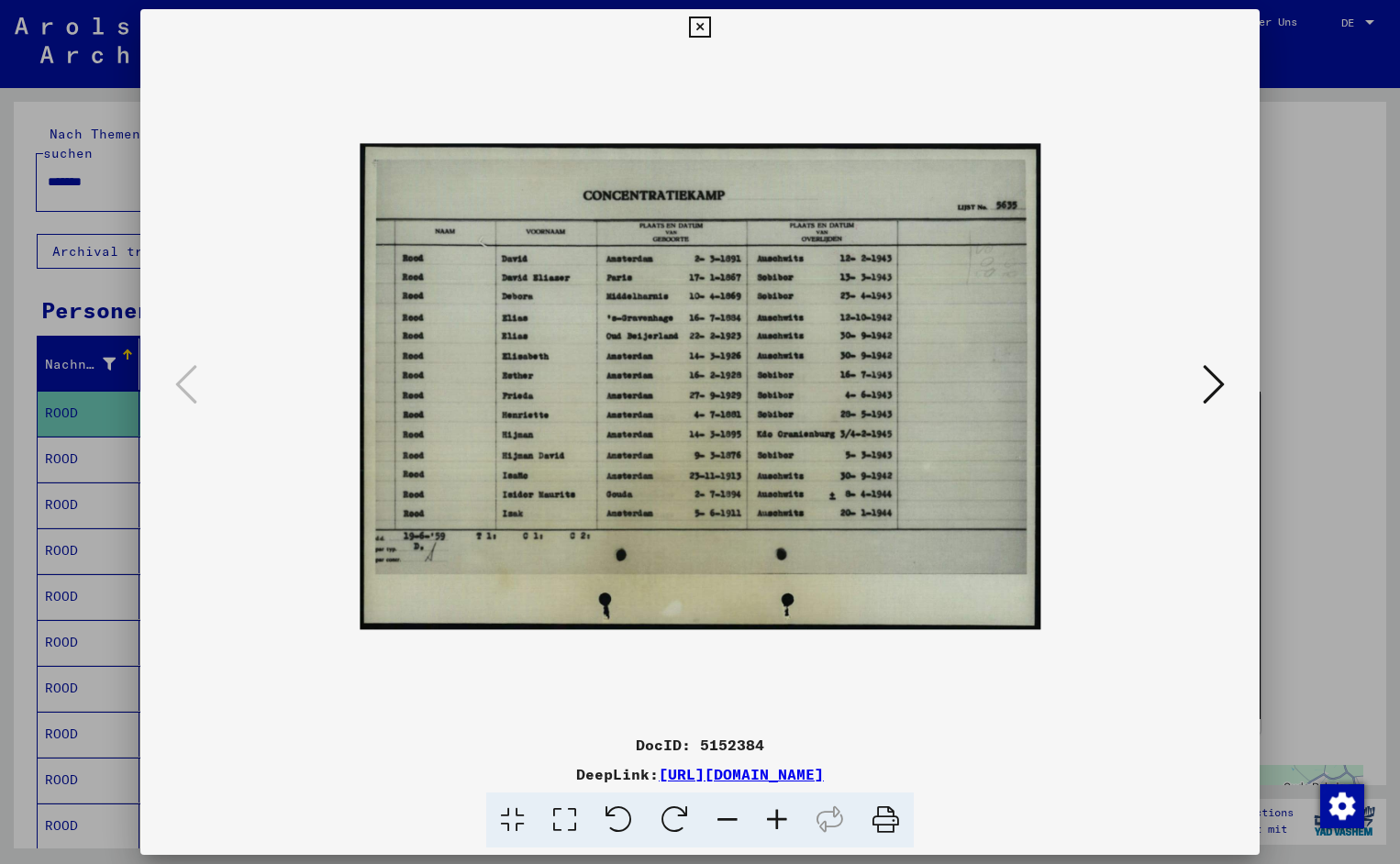
click at [774, 814] on icon at bounding box center [777, 820] width 50 height 56
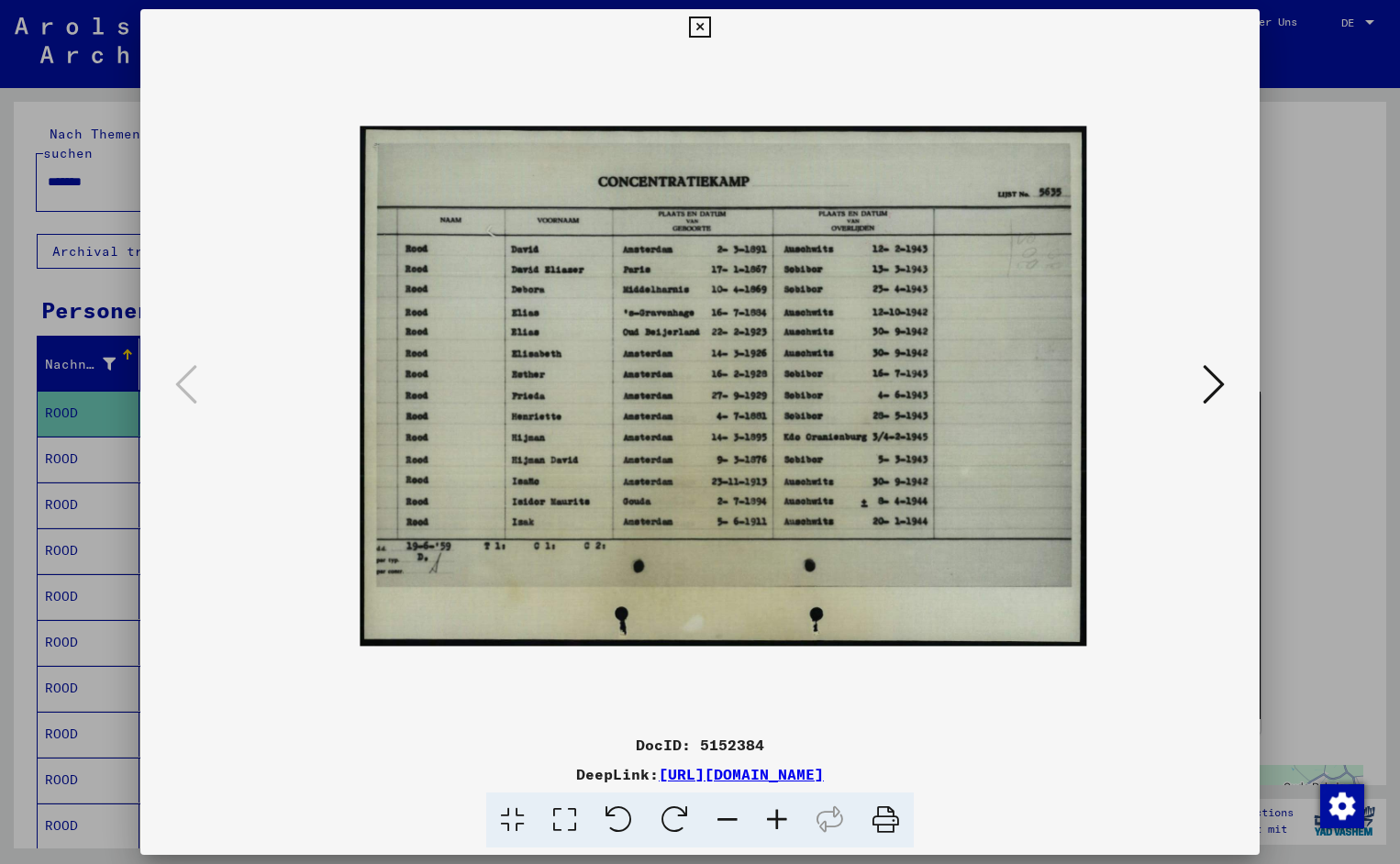
click at [774, 814] on icon at bounding box center [777, 820] width 50 height 56
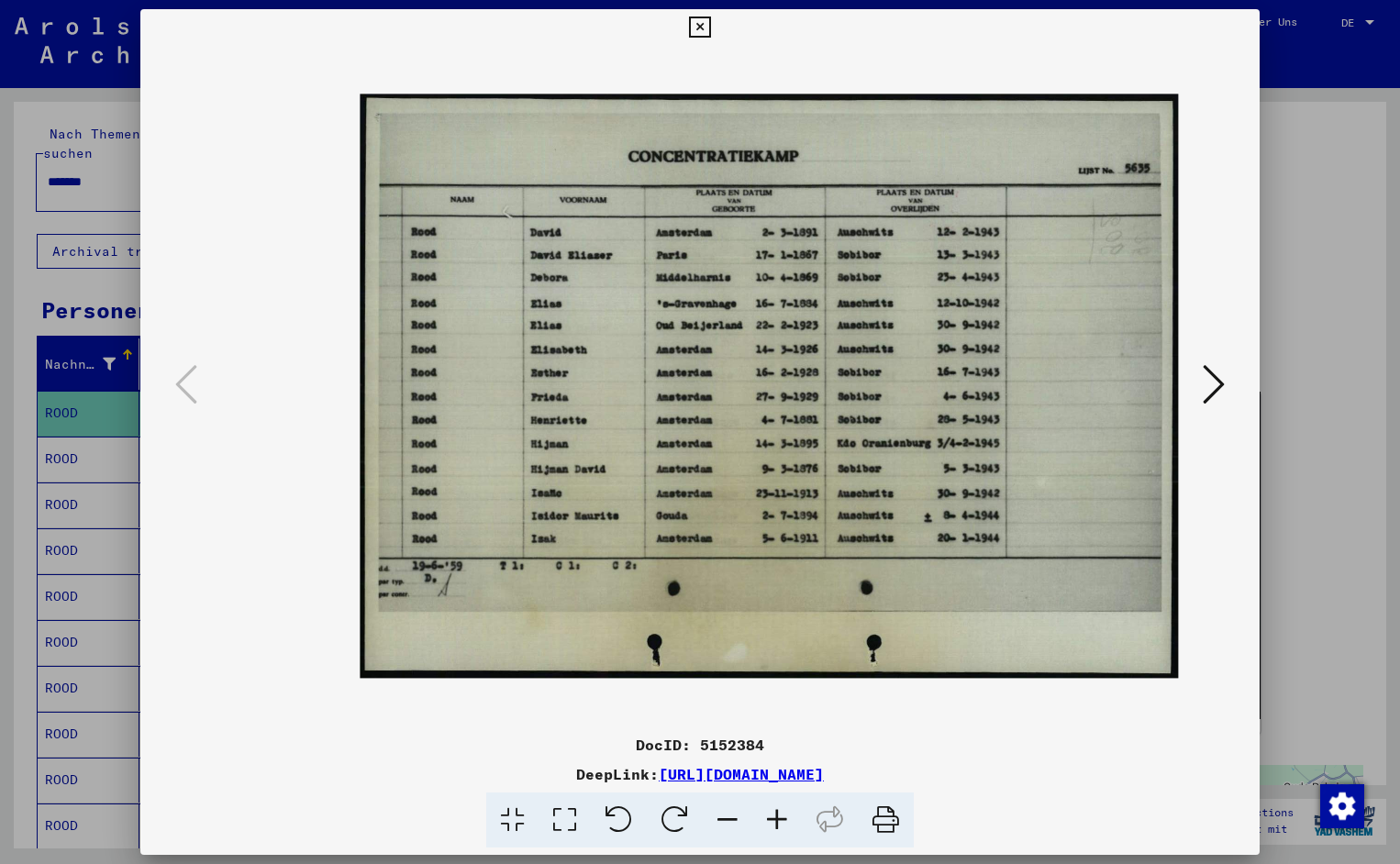
click at [774, 814] on icon at bounding box center [777, 820] width 50 height 56
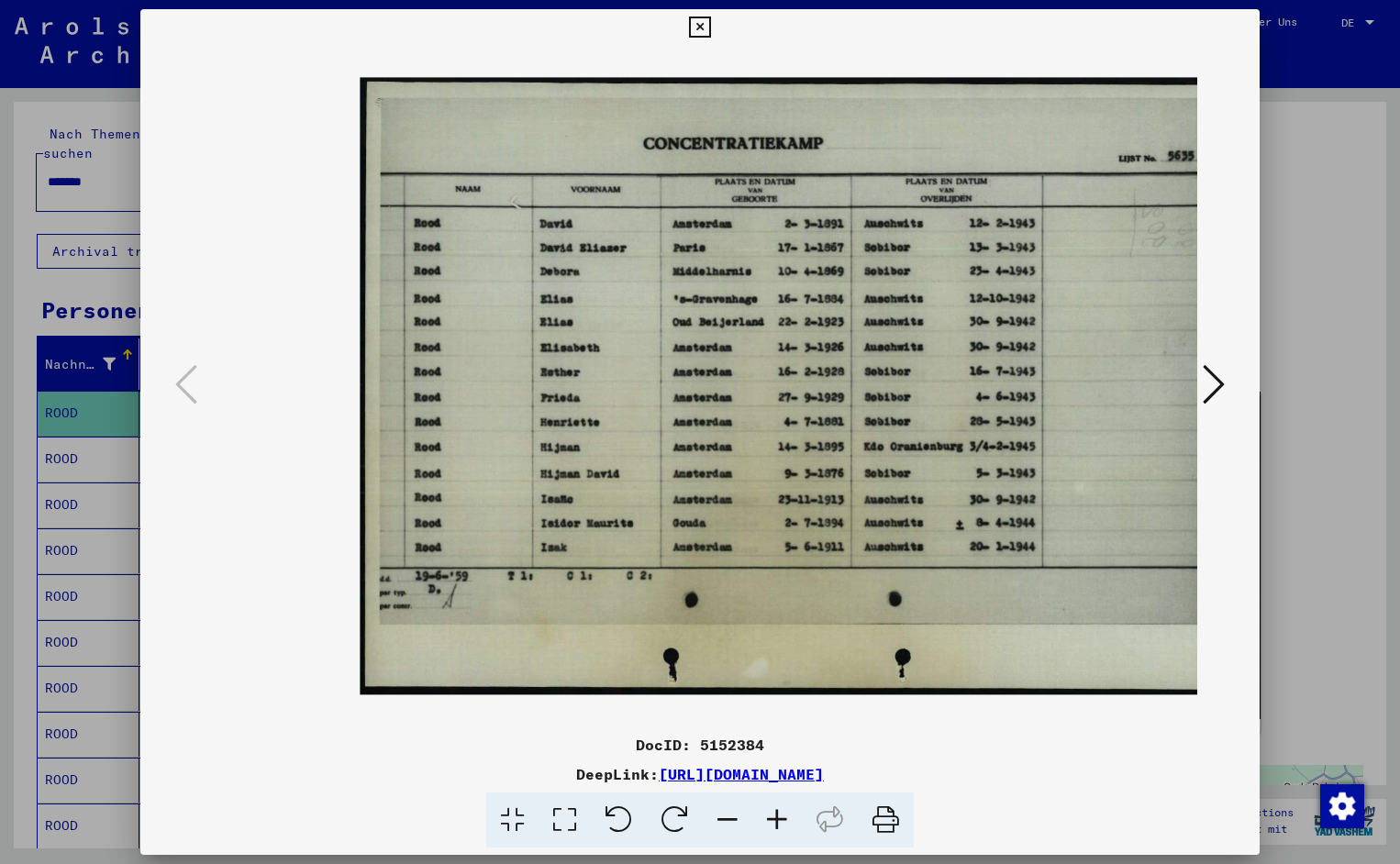
click at [774, 814] on icon at bounding box center [777, 820] width 50 height 56
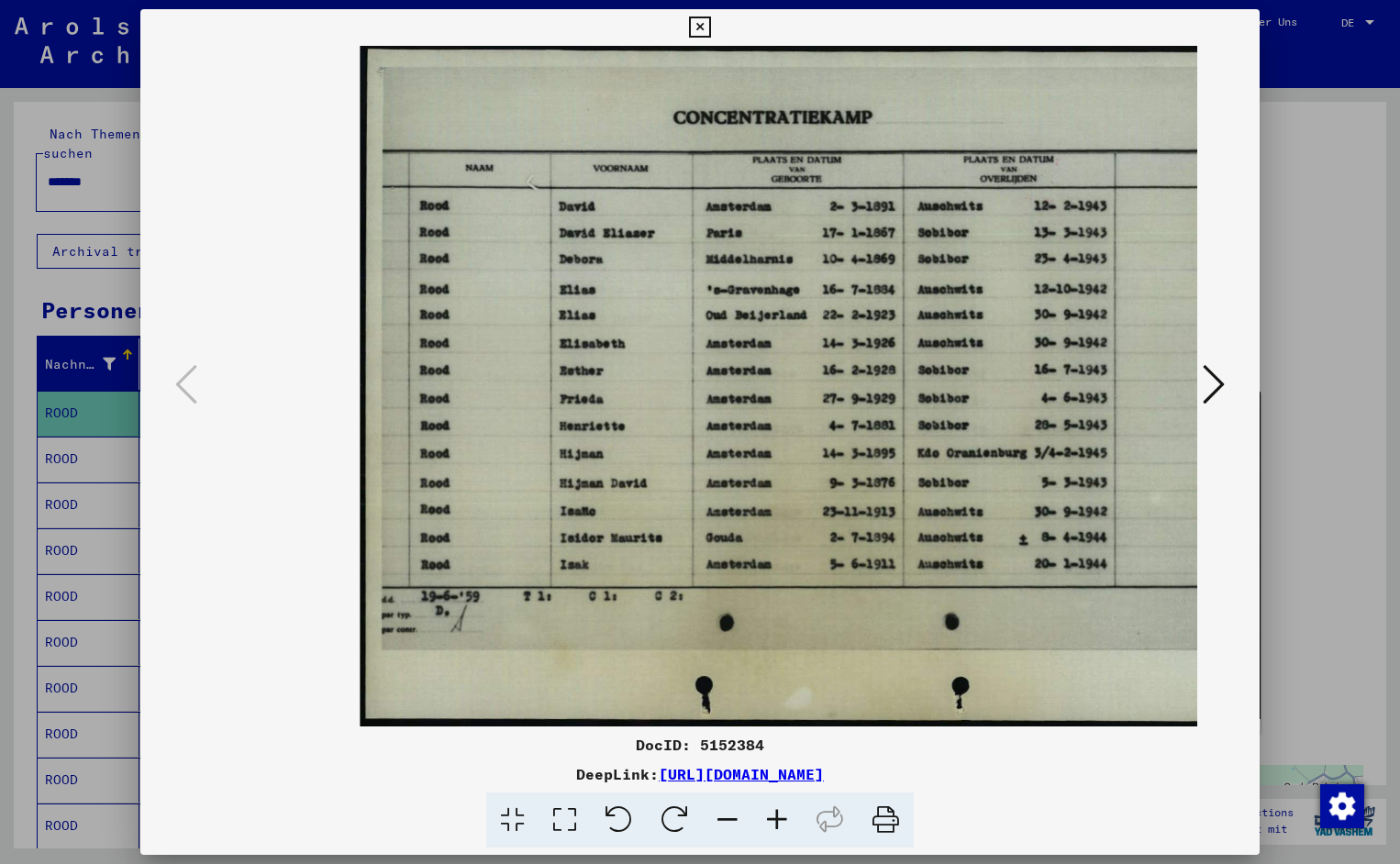
click at [774, 814] on icon at bounding box center [777, 820] width 50 height 56
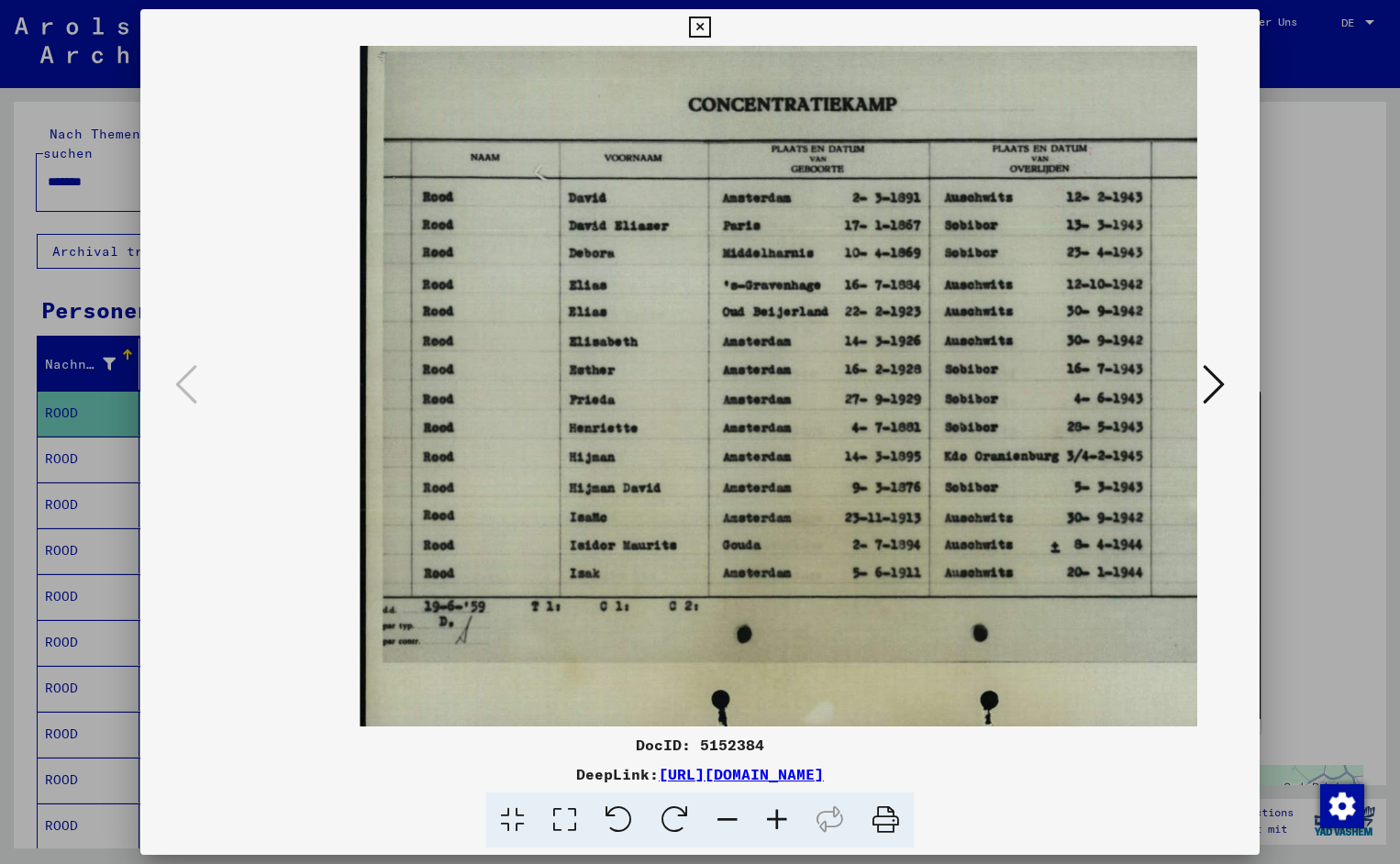
click at [774, 814] on icon at bounding box center [777, 820] width 50 height 56
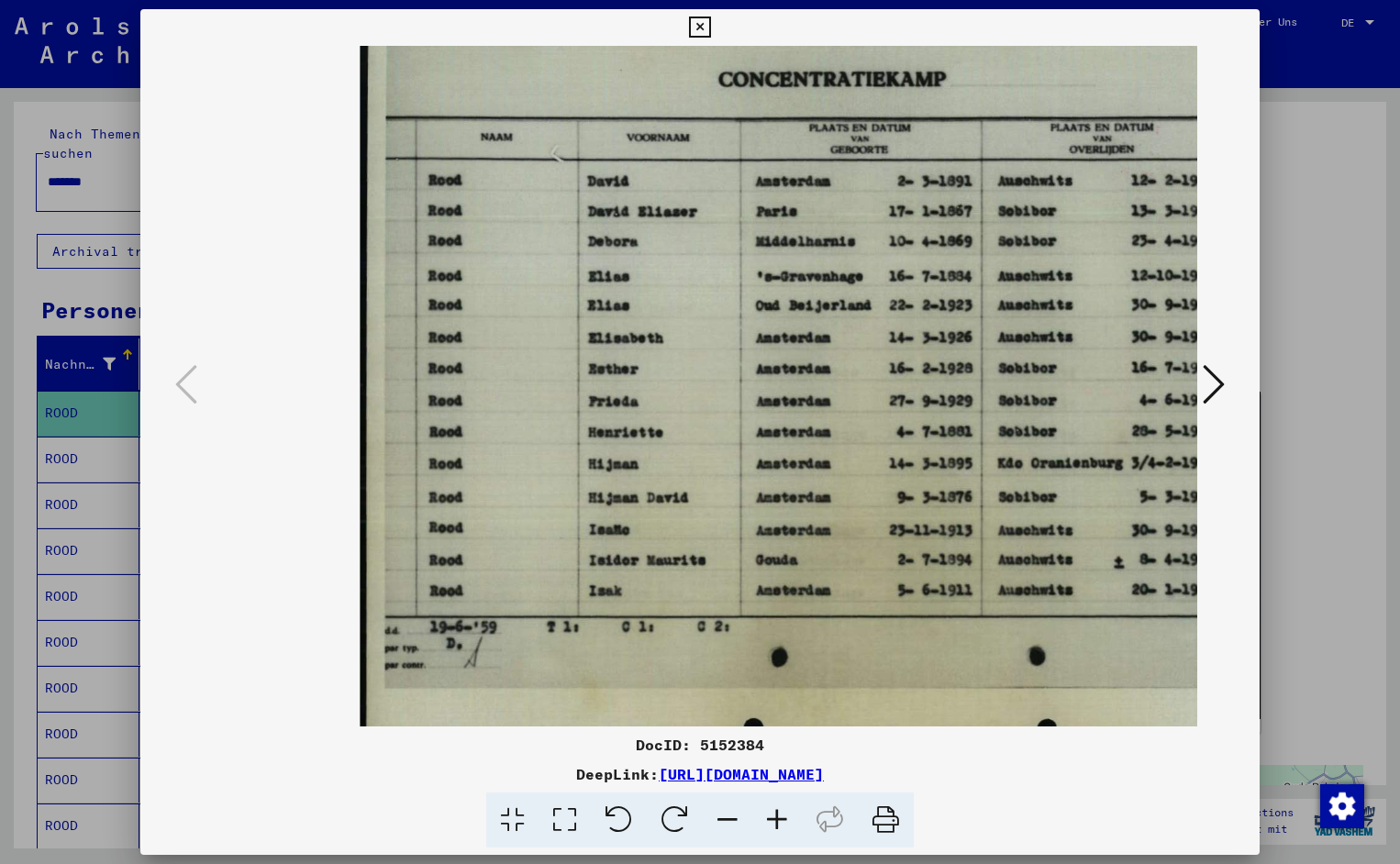
click at [774, 814] on icon at bounding box center [777, 820] width 50 height 56
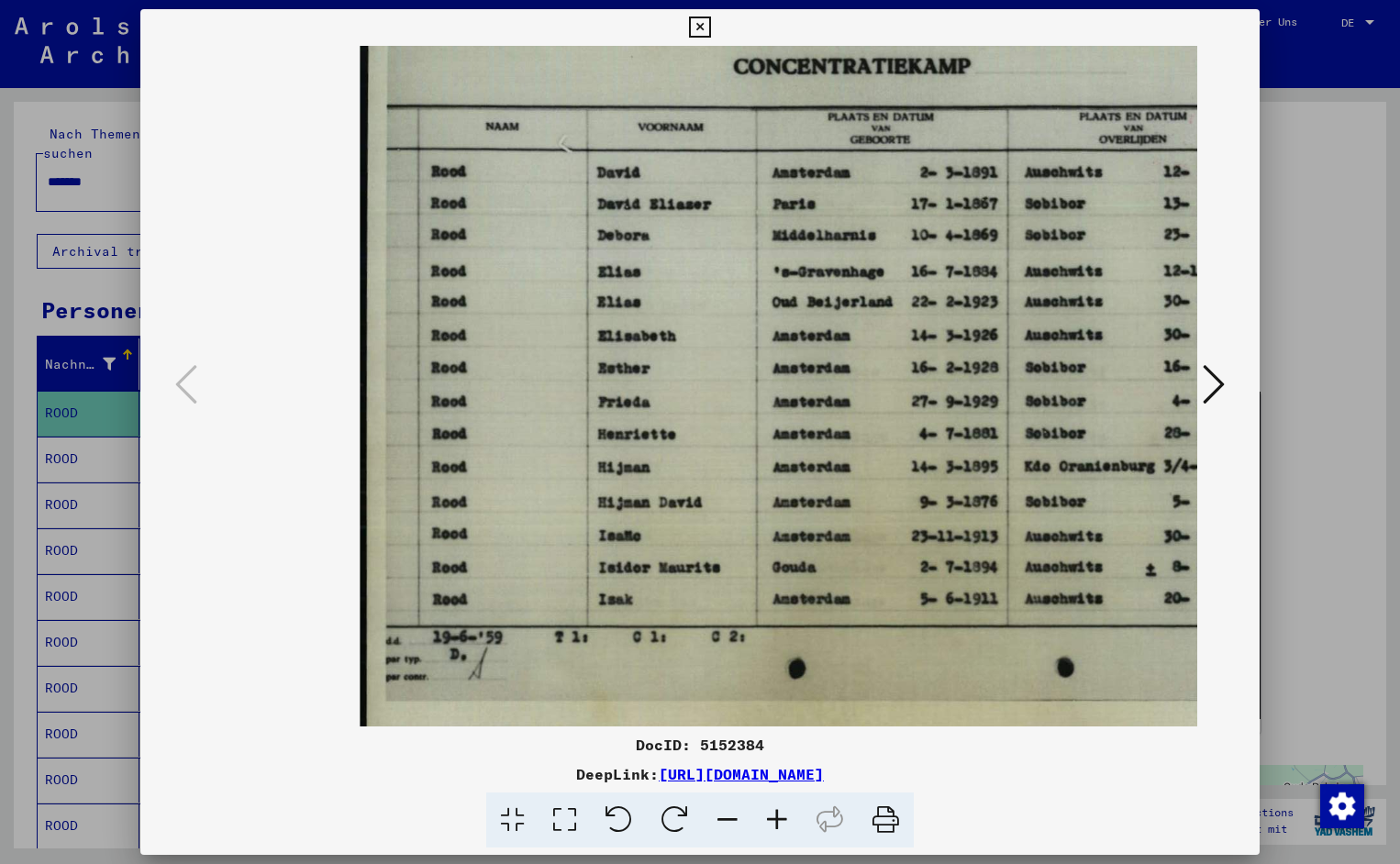
click at [774, 814] on icon at bounding box center [777, 820] width 50 height 56
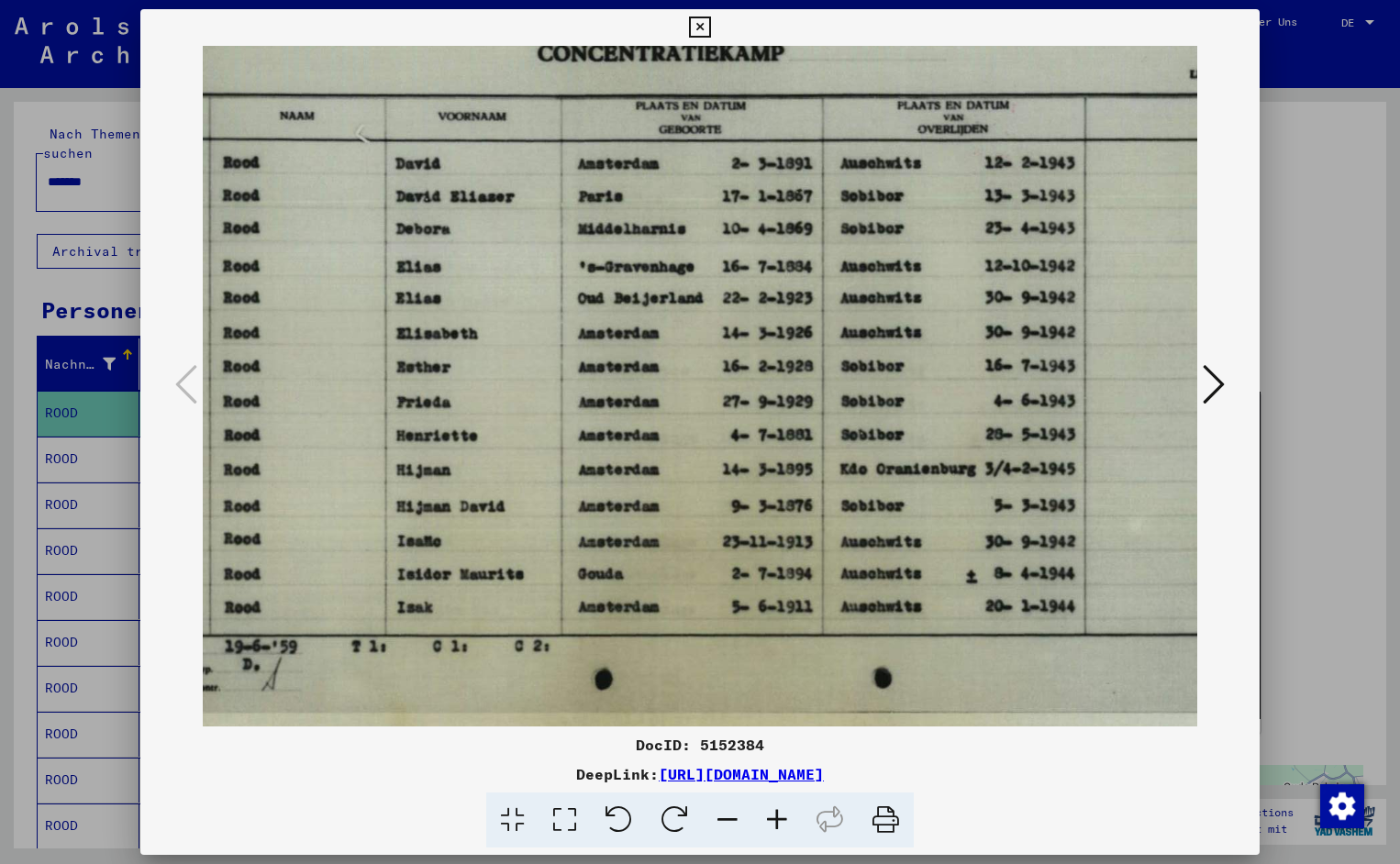
scroll to position [0, 216]
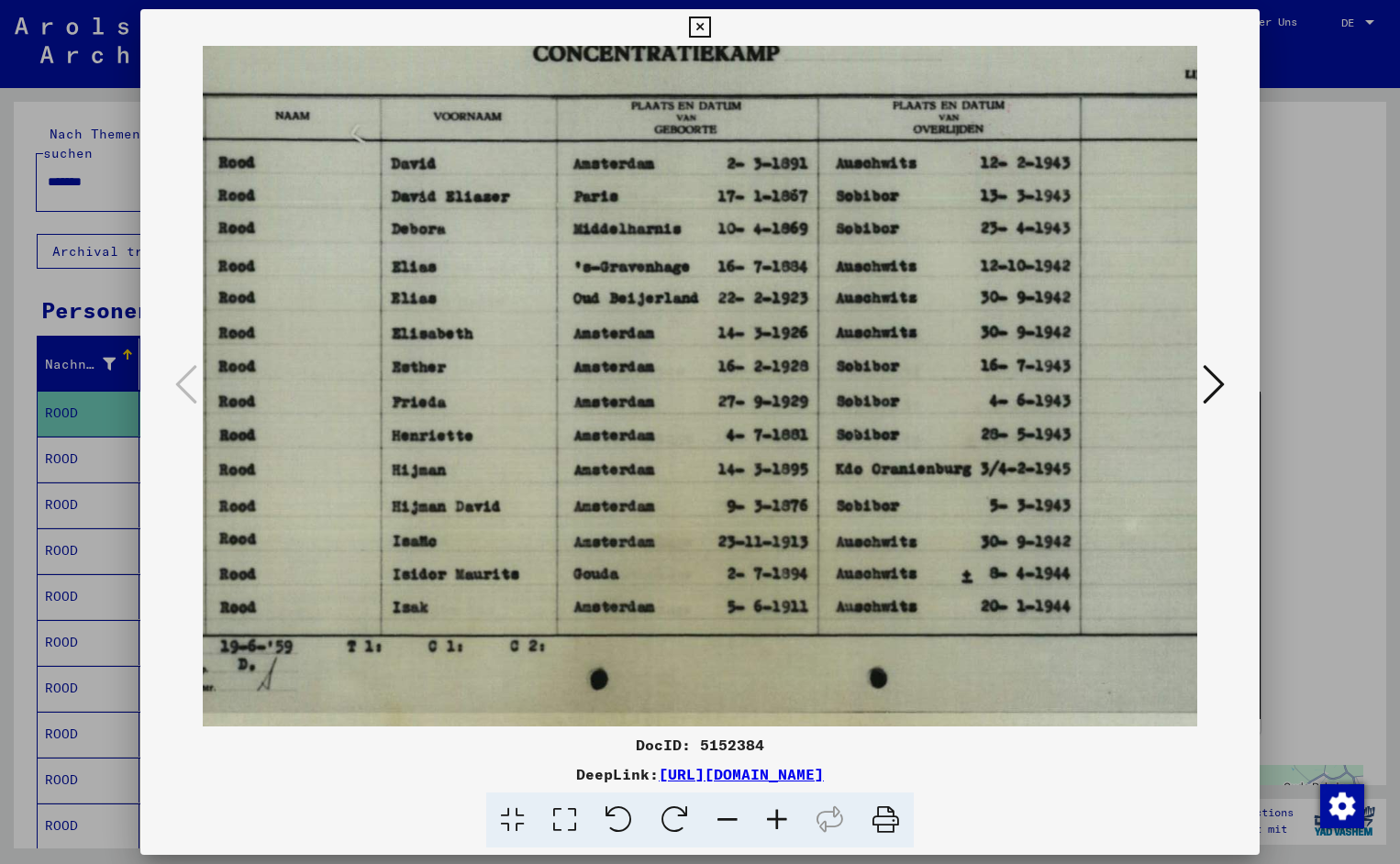
drag, startPoint x: 976, startPoint y: 480, endPoint x: 762, endPoint y: 518, distance: 217.3
click at [710, 25] on icon at bounding box center [700, 27] width 21 height 22
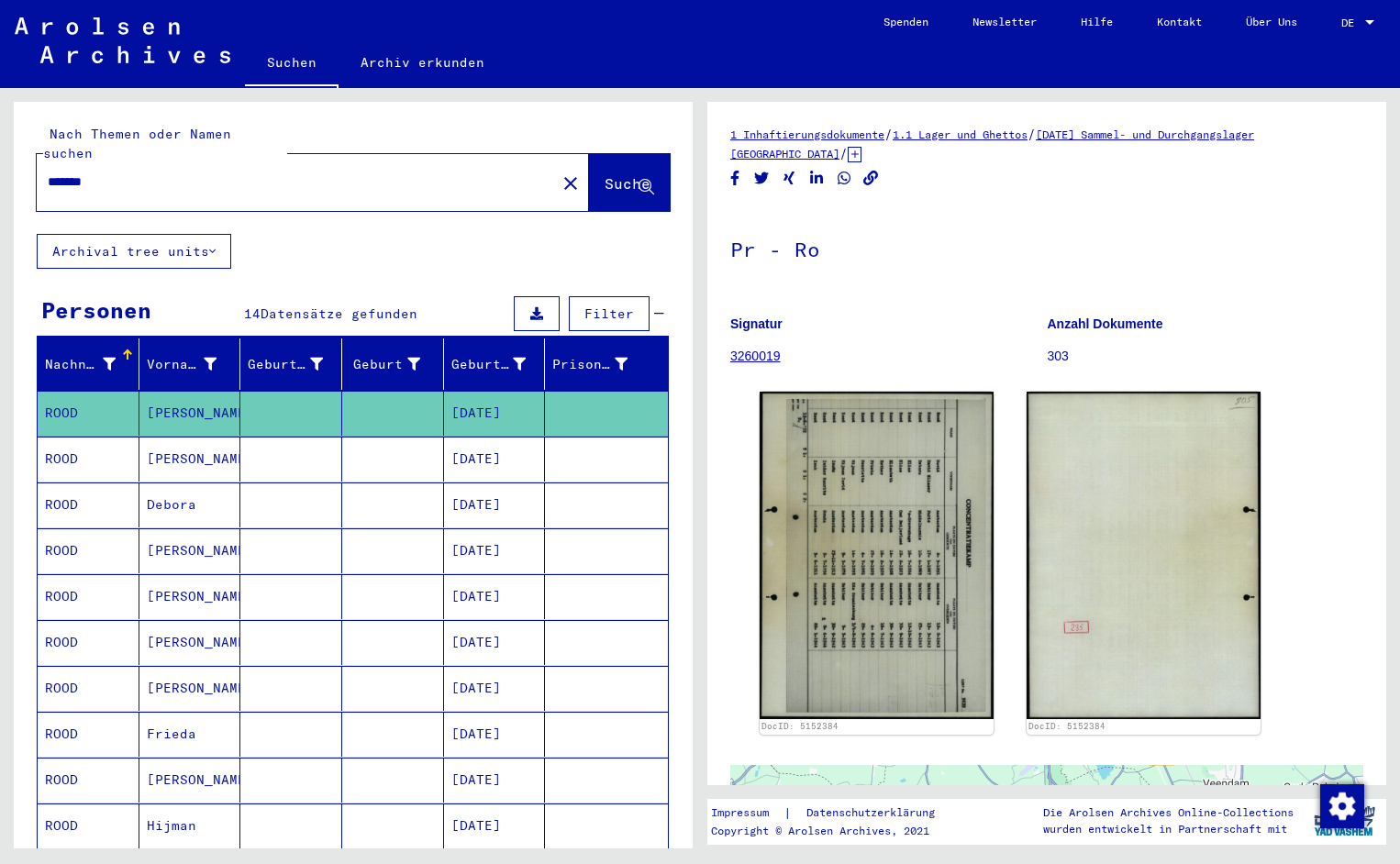
click at [135, 173] on input "*******" at bounding box center [296, 183] width 497 height 20
type input "*******"
click at [605, 174] on span "Suche" at bounding box center [627, 183] width 46 height 19
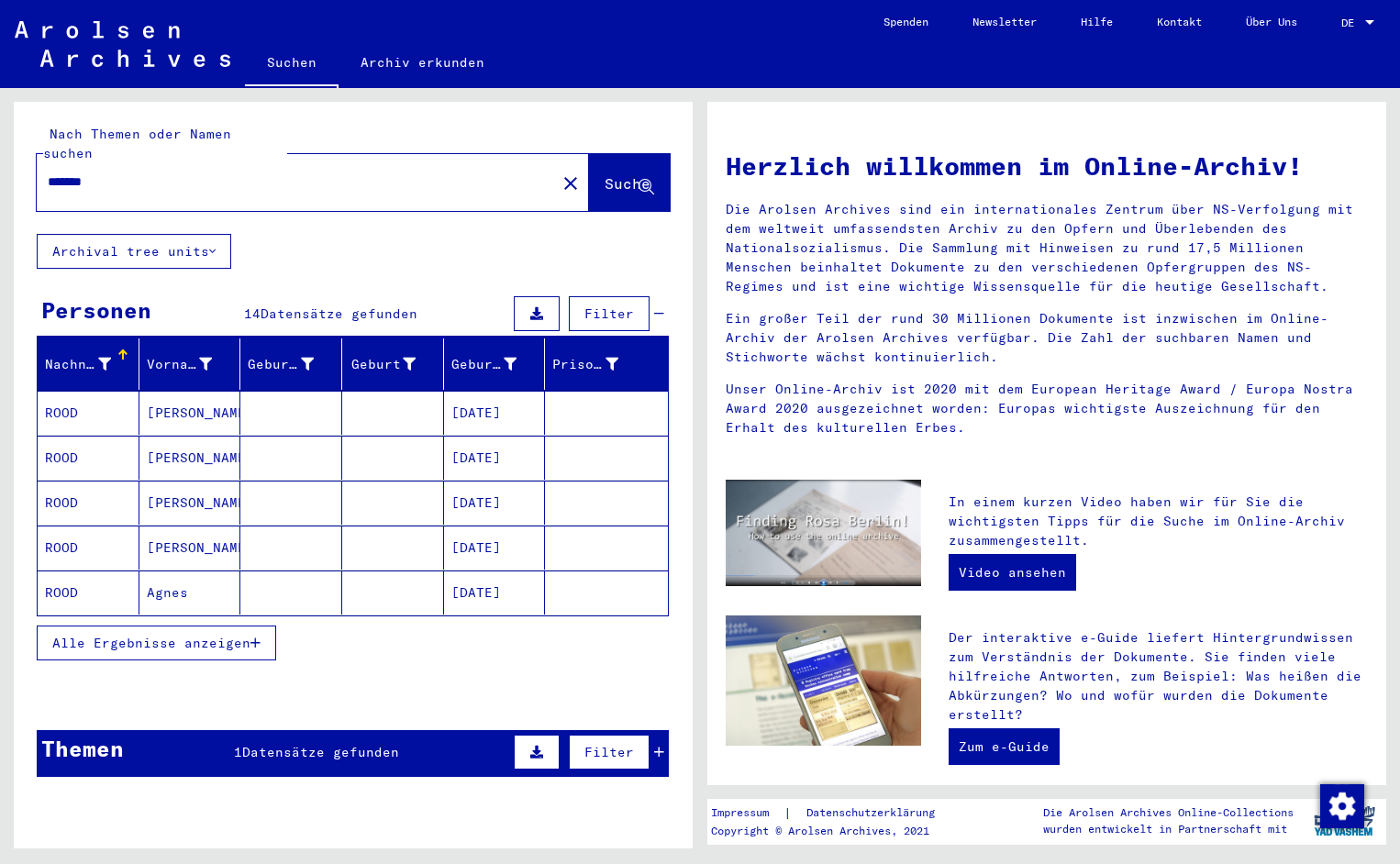
click at [93, 403] on mat-cell "ROOD" at bounding box center [88, 412] width 102 height 44
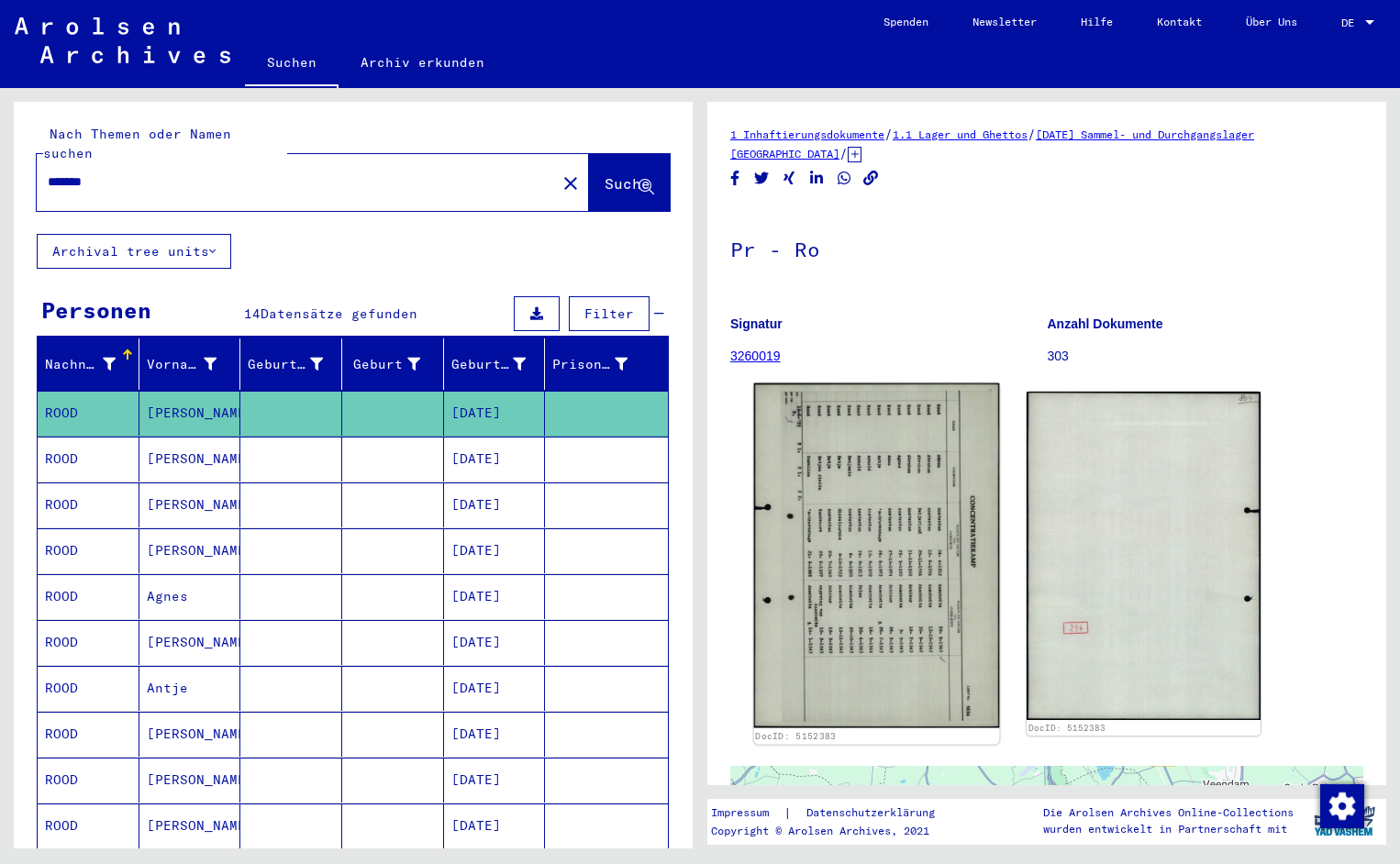
click at [920, 517] on img at bounding box center [877, 555] width 246 height 345
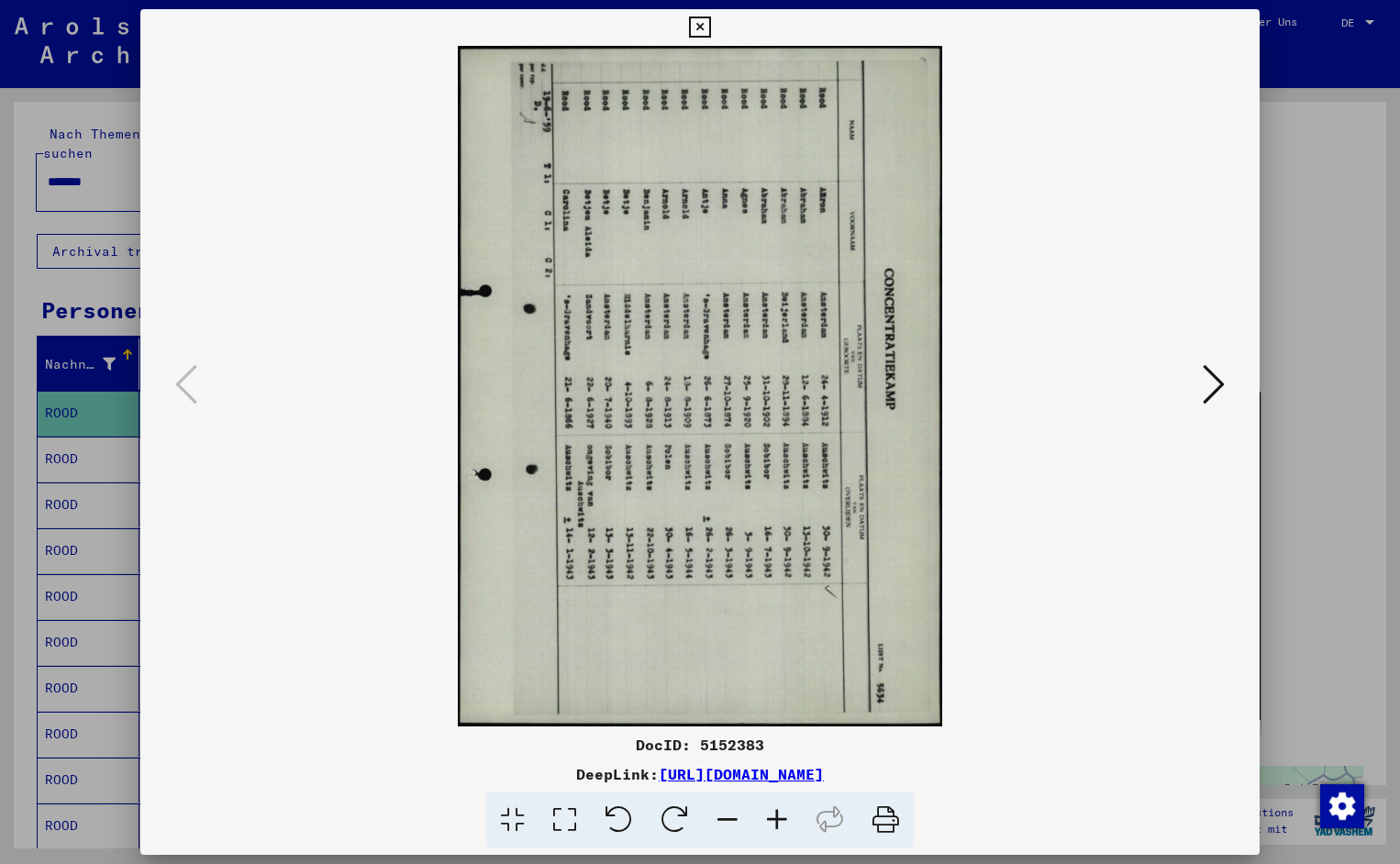
click at [618, 819] on icon at bounding box center [618, 820] width 56 height 56
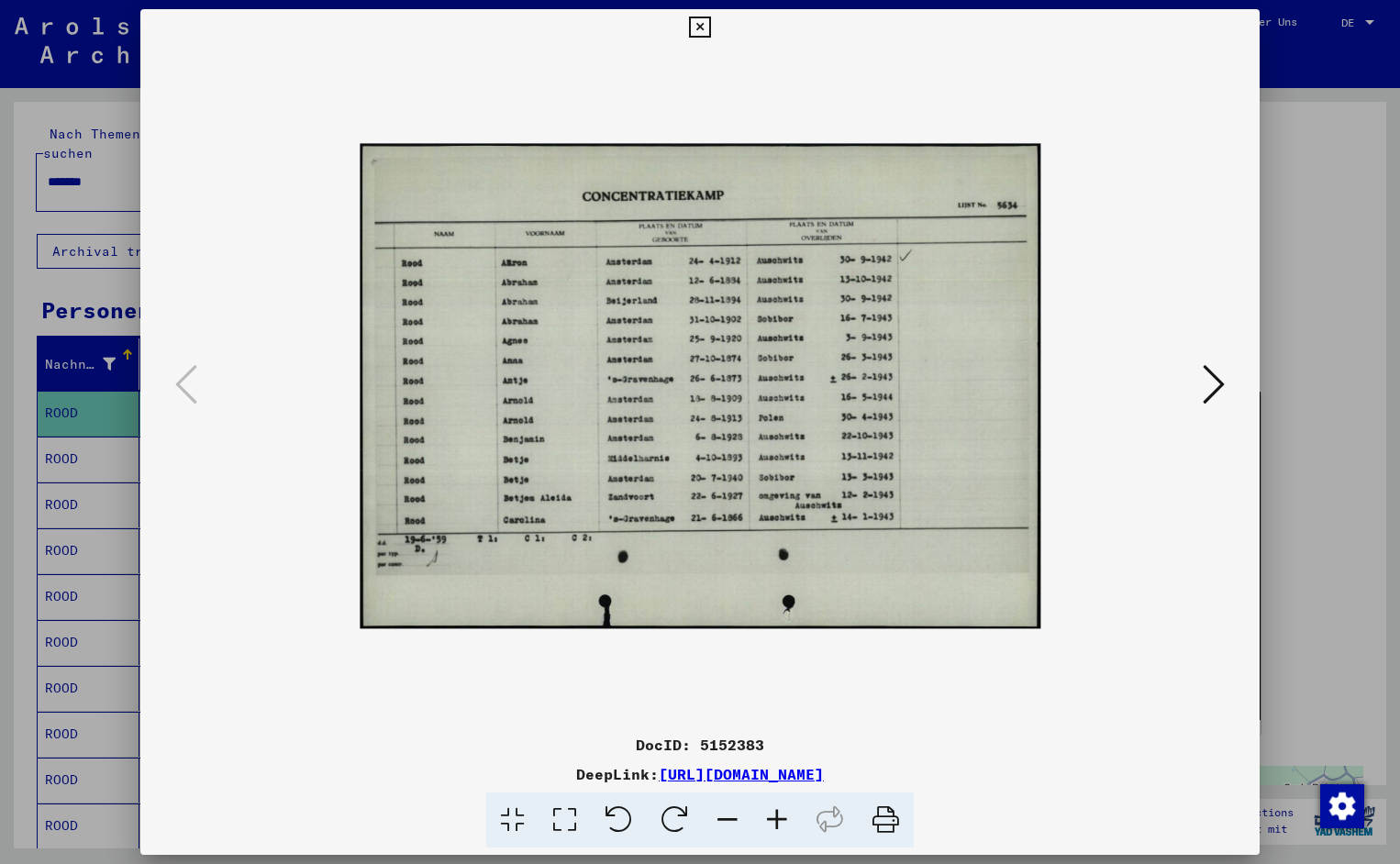
click at [773, 818] on icon at bounding box center [777, 820] width 50 height 56
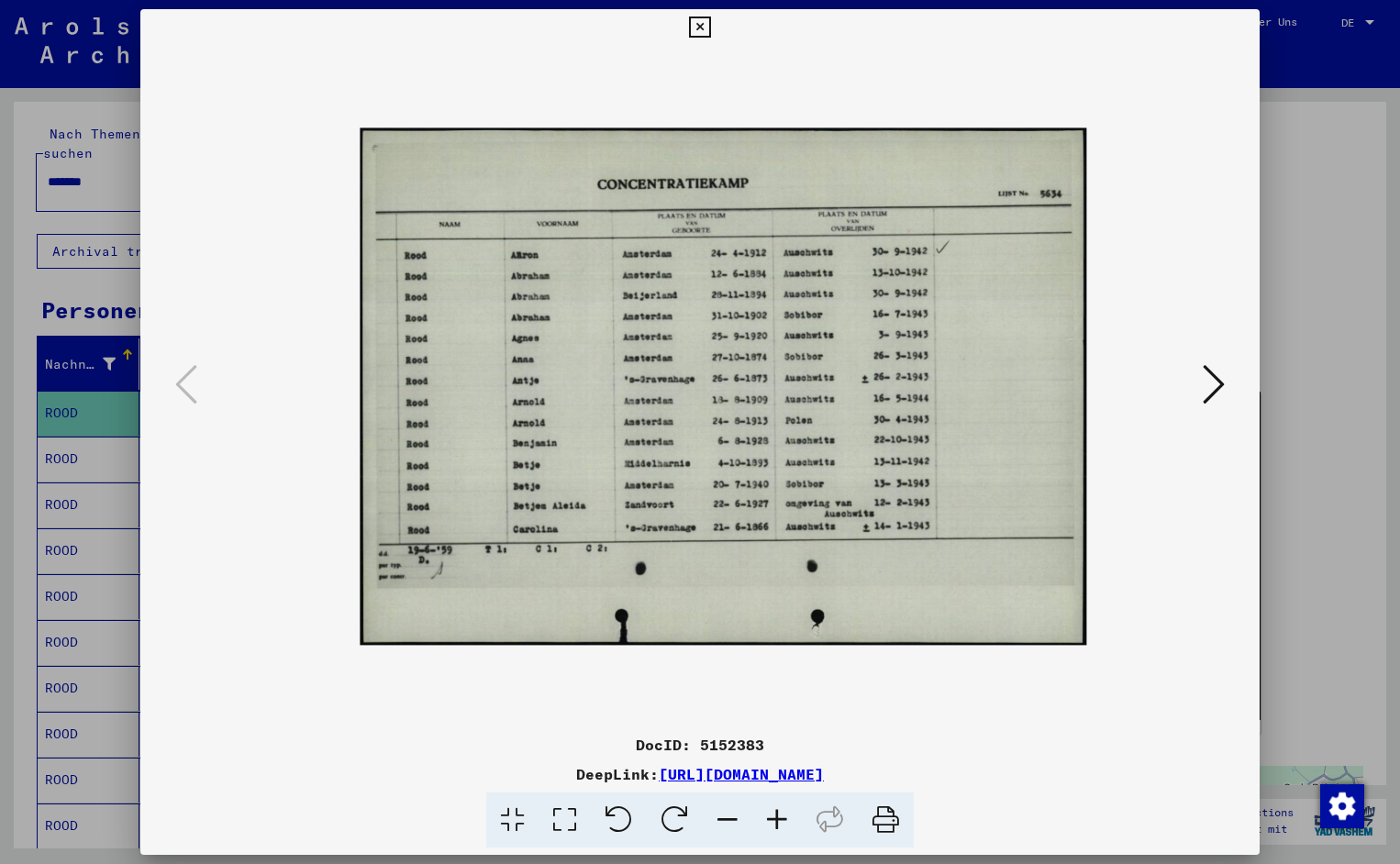
click at [773, 818] on icon at bounding box center [777, 820] width 50 height 56
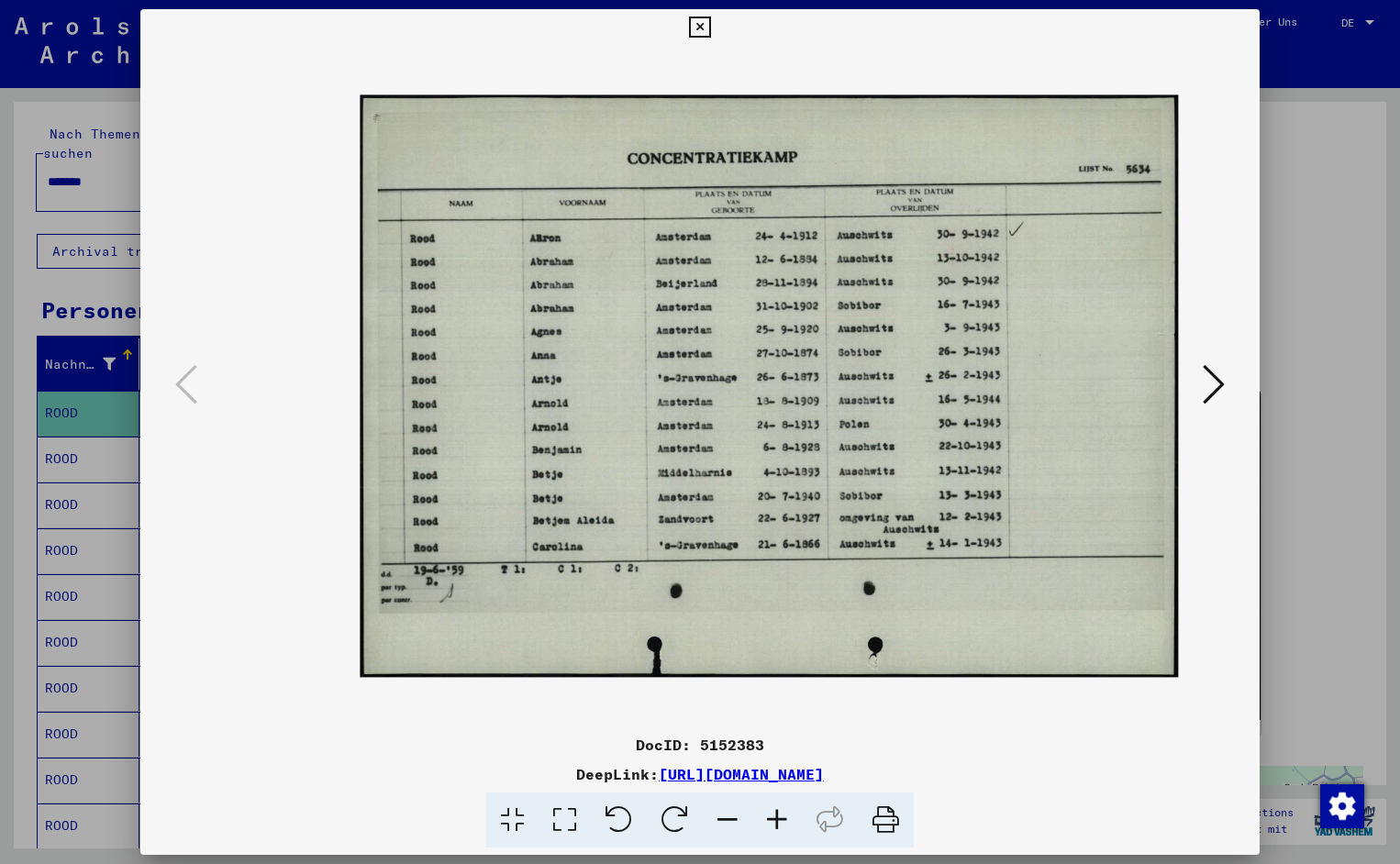
click at [773, 818] on icon at bounding box center [777, 820] width 50 height 56
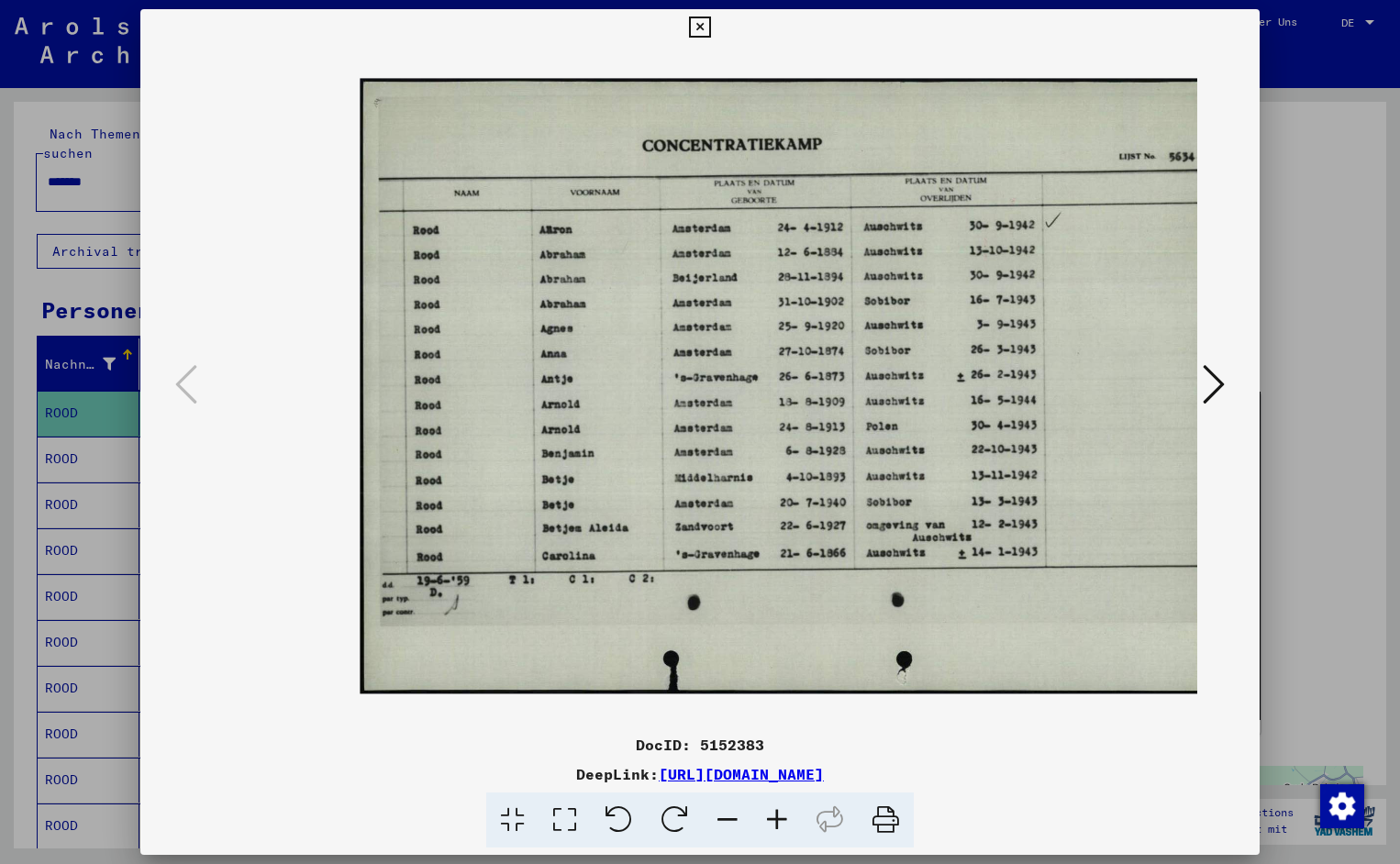
click at [773, 818] on icon at bounding box center [777, 820] width 50 height 56
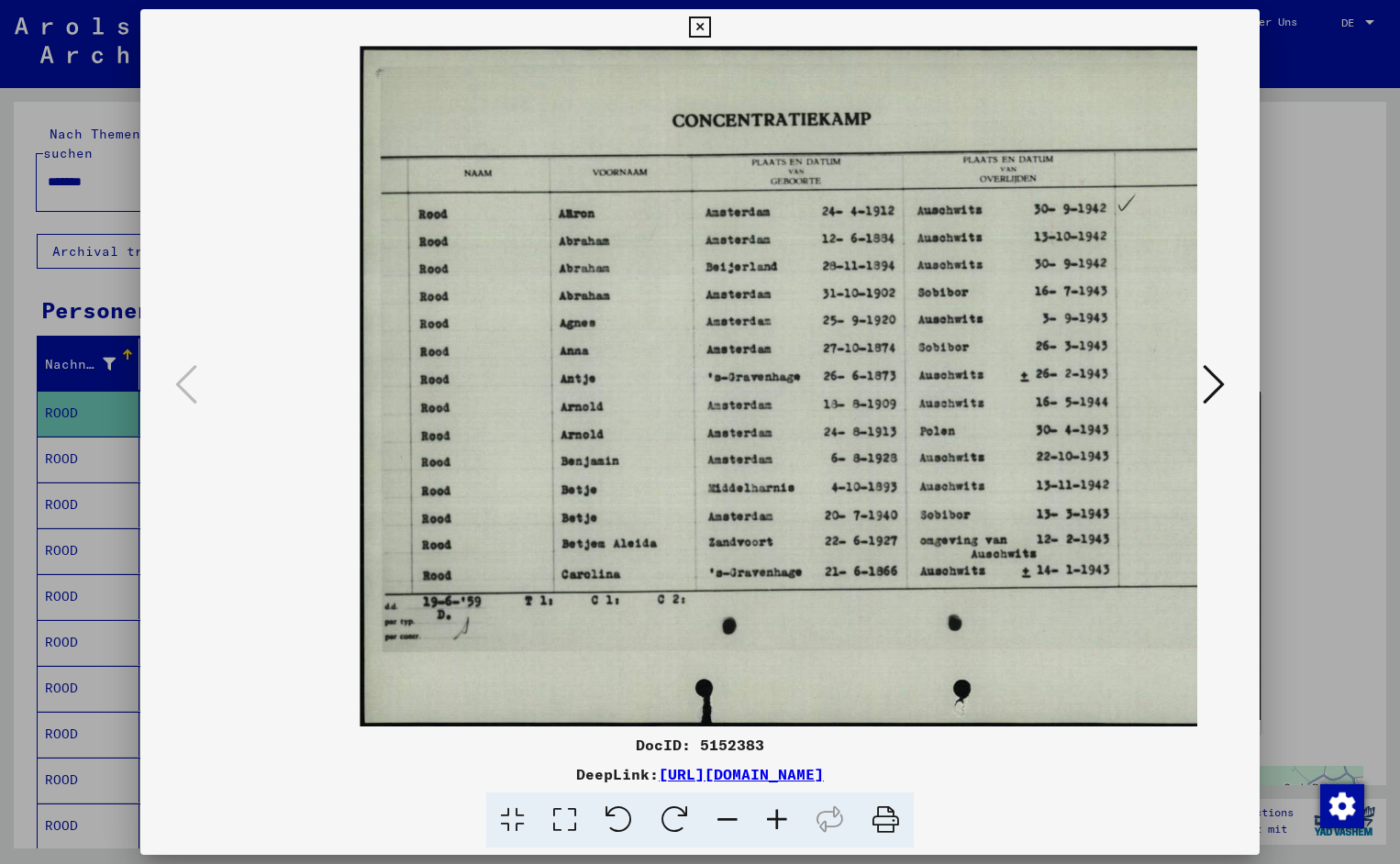
click at [773, 818] on icon at bounding box center [777, 820] width 50 height 56
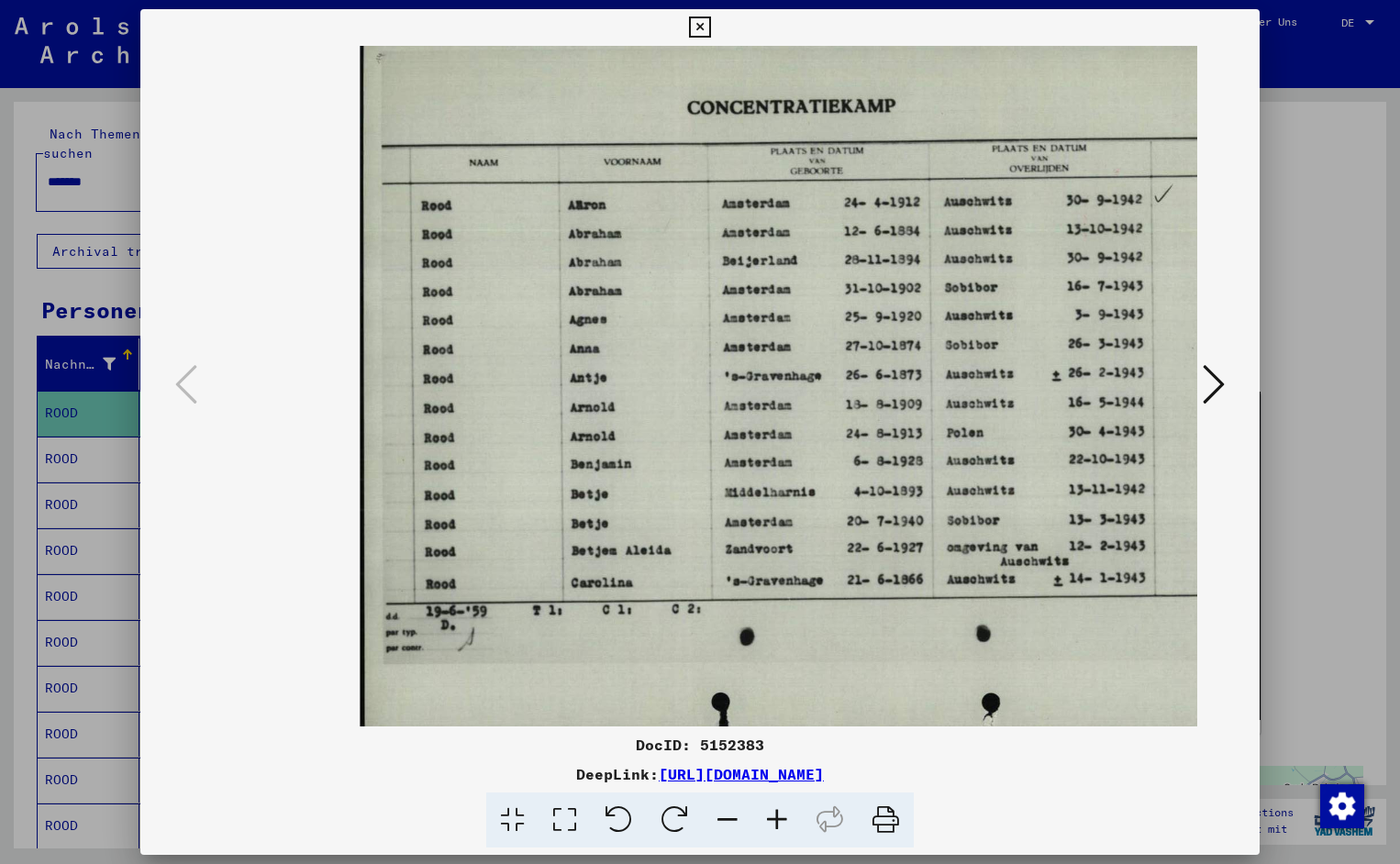
click at [773, 818] on icon at bounding box center [777, 820] width 50 height 56
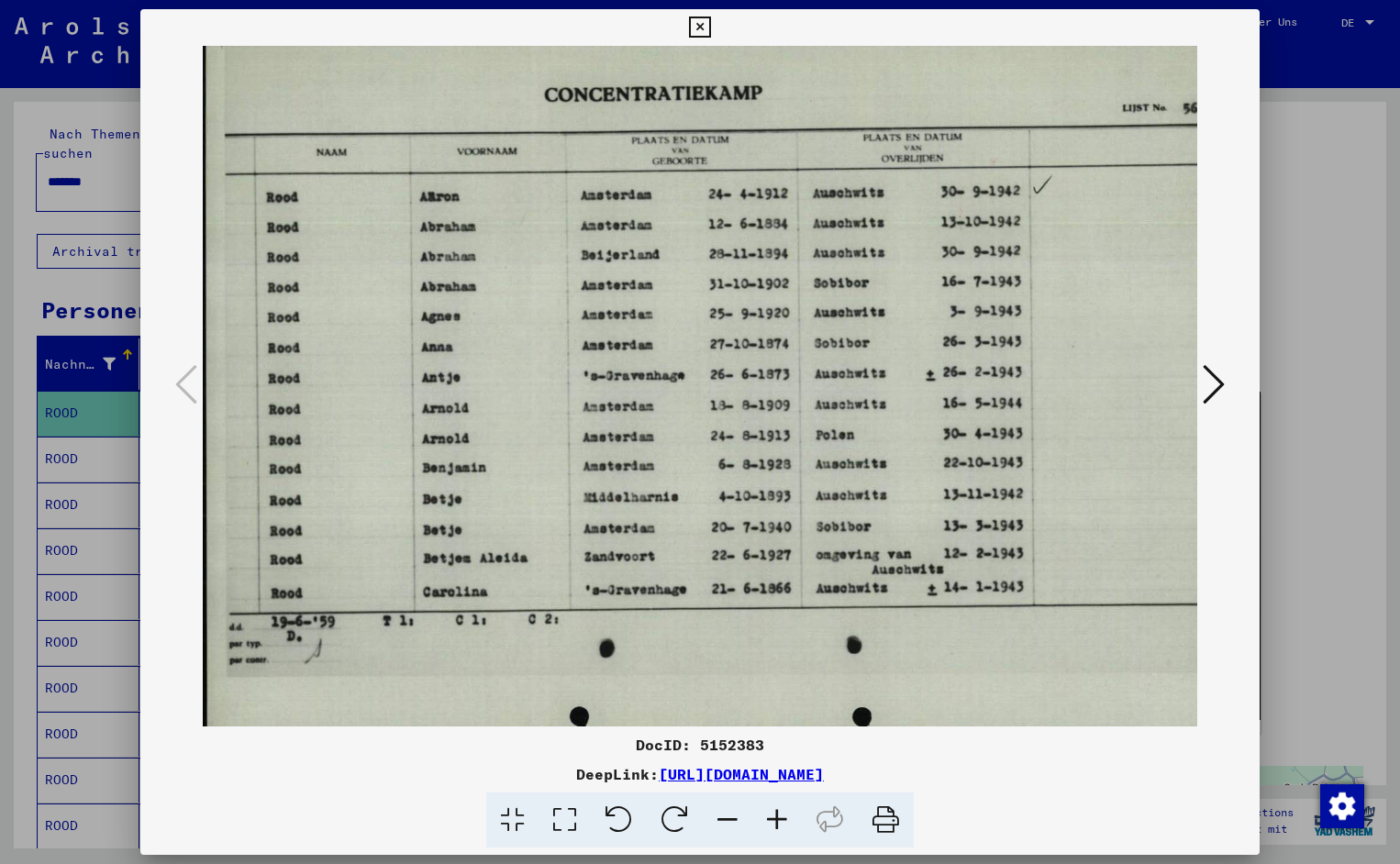
scroll to position [0, 160]
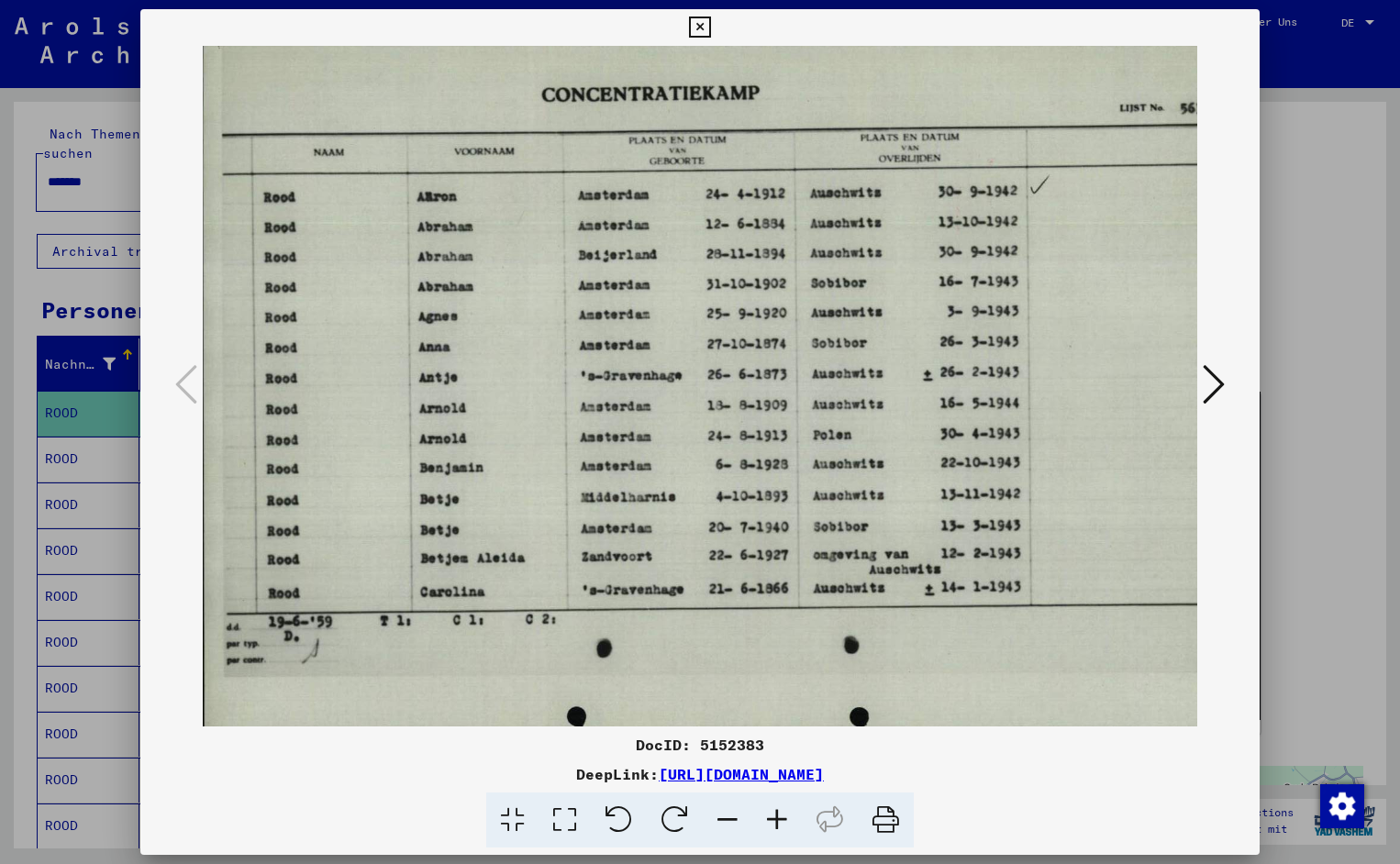
drag, startPoint x: 892, startPoint y: 545, endPoint x: 731, endPoint y: 573, distance: 163.4
click at [710, 24] on icon at bounding box center [700, 27] width 21 height 22
